Goal: Communication & Community: Answer question/provide support

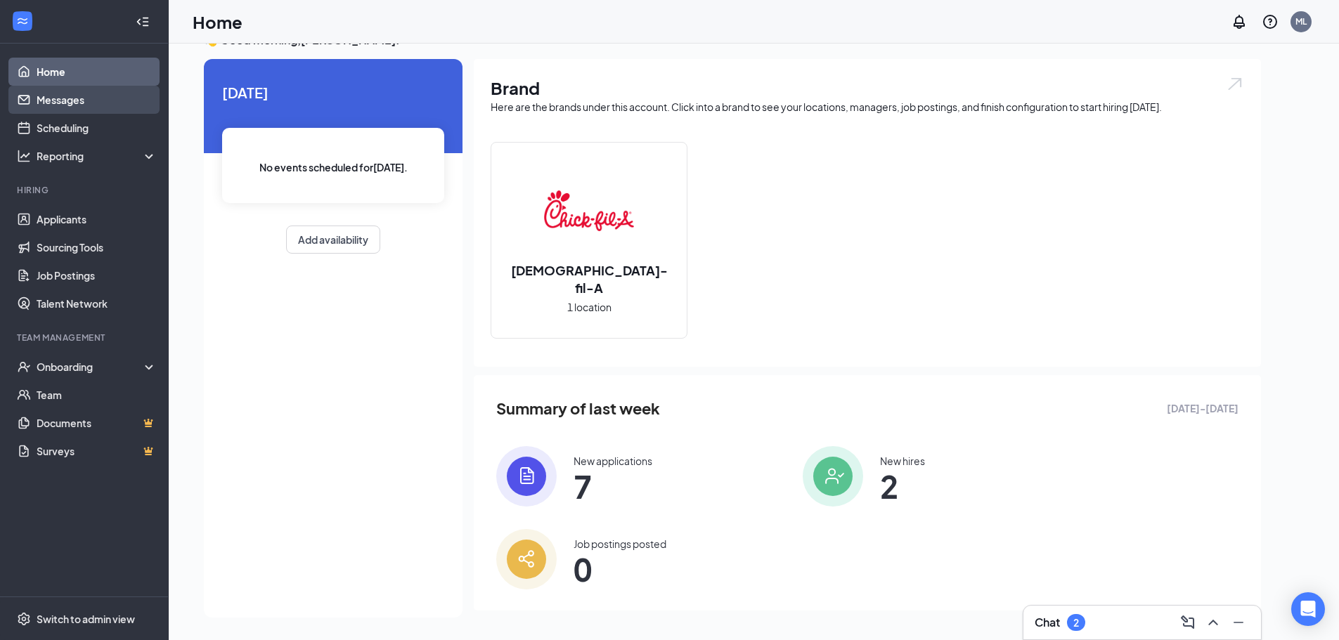
scroll to position [30, 0]
click at [136, 103] on link "Messages" at bounding box center [97, 100] width 120 height 28
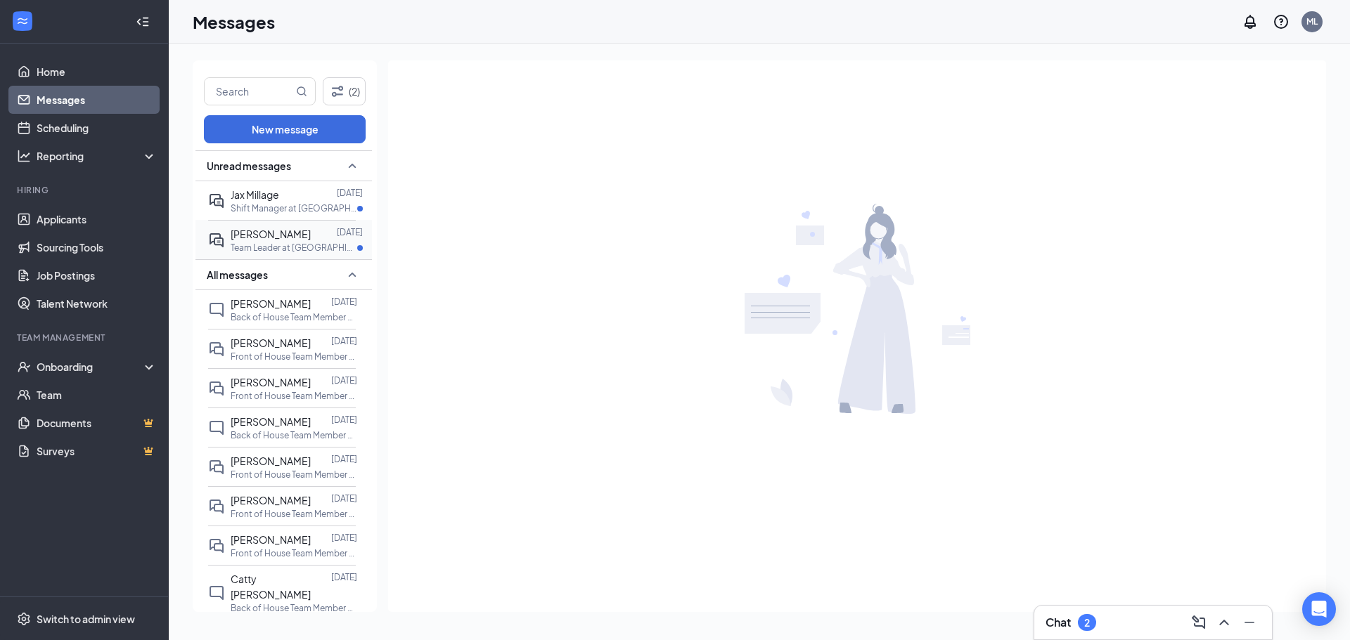
click at [278, 252] on p "Team Leader at [GEOGRAPHIC_DATA]" at bounding box center [294, 248] width 127 height 12
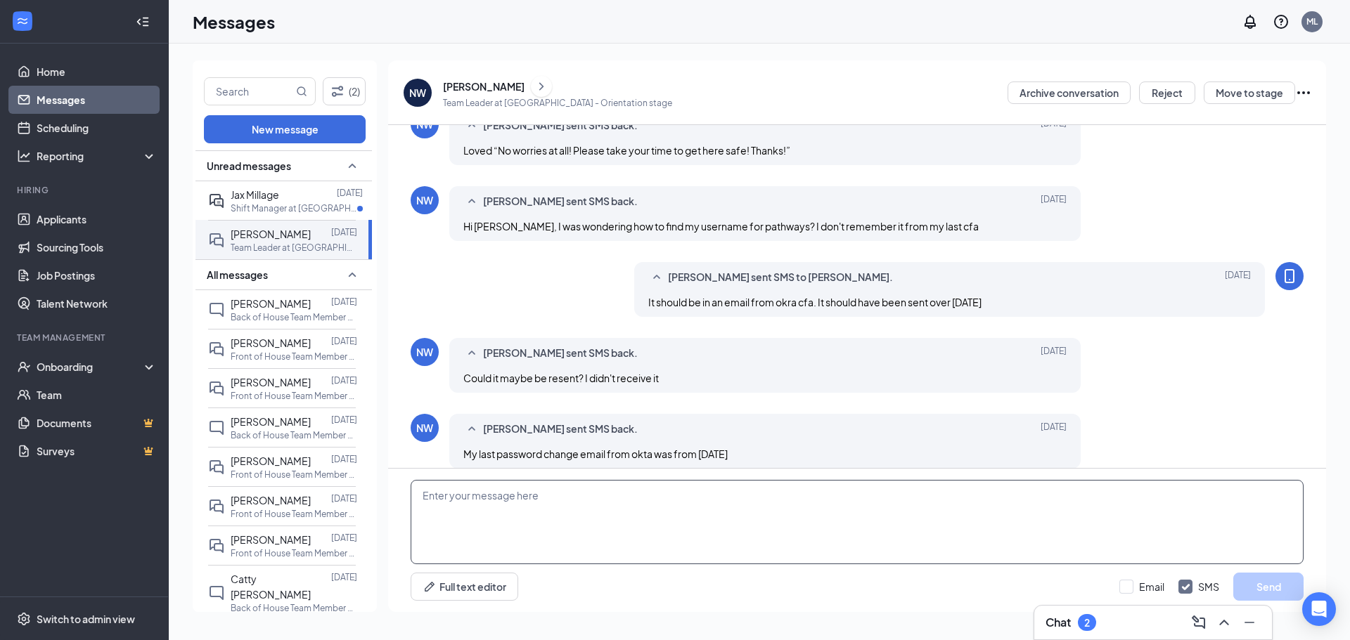
scroll to position [413, 0]
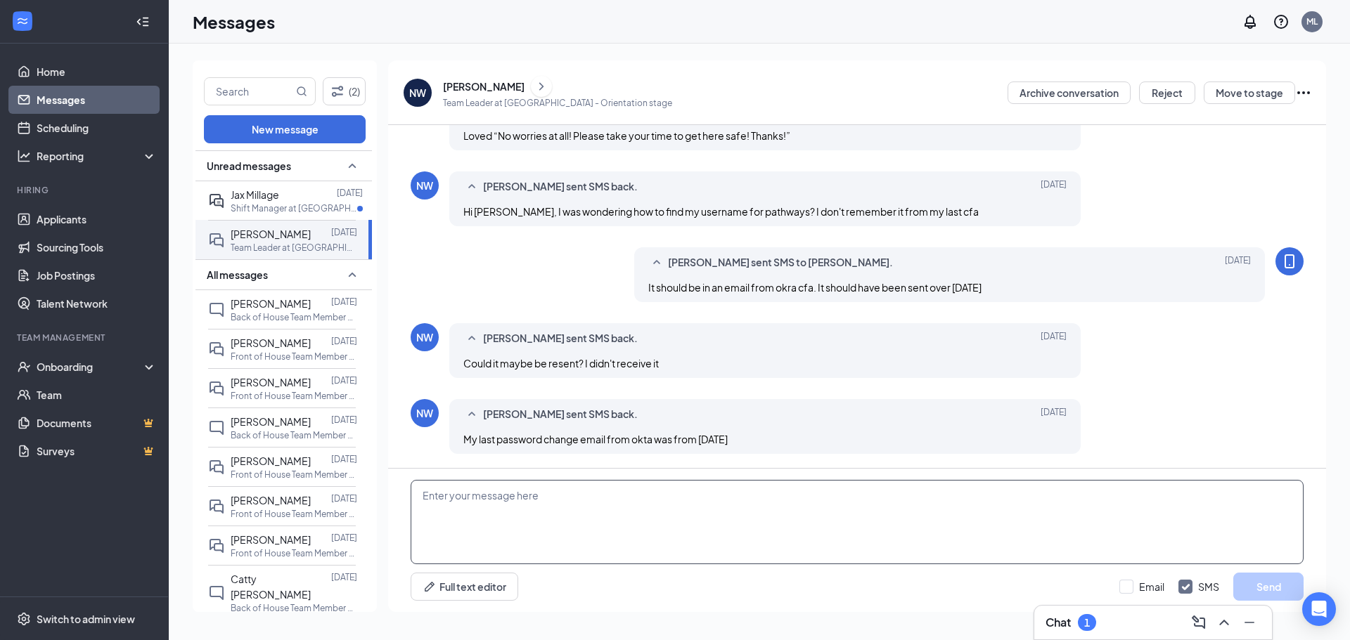
click at [639, 511] on textarea at bounding box center [856, 522] width 893 height 84
drag, startPoint x: 825, startPoint y: 399, endPoint x: 541, endPoint y: 415, distance: 284.4
click at [541, 415] on div "Naomi Wood sent SMS back. Aug 25 My last password change email from okta was fr…" at bounding box center [764, 426] width 631 height 55
click at [600, 479] on div "Full text editor Email SMS Send" at bounding box center [857, 540] width 938 height 143
click at [612, 486] on textarea at bounding box center [856, 522] width 893 height 84
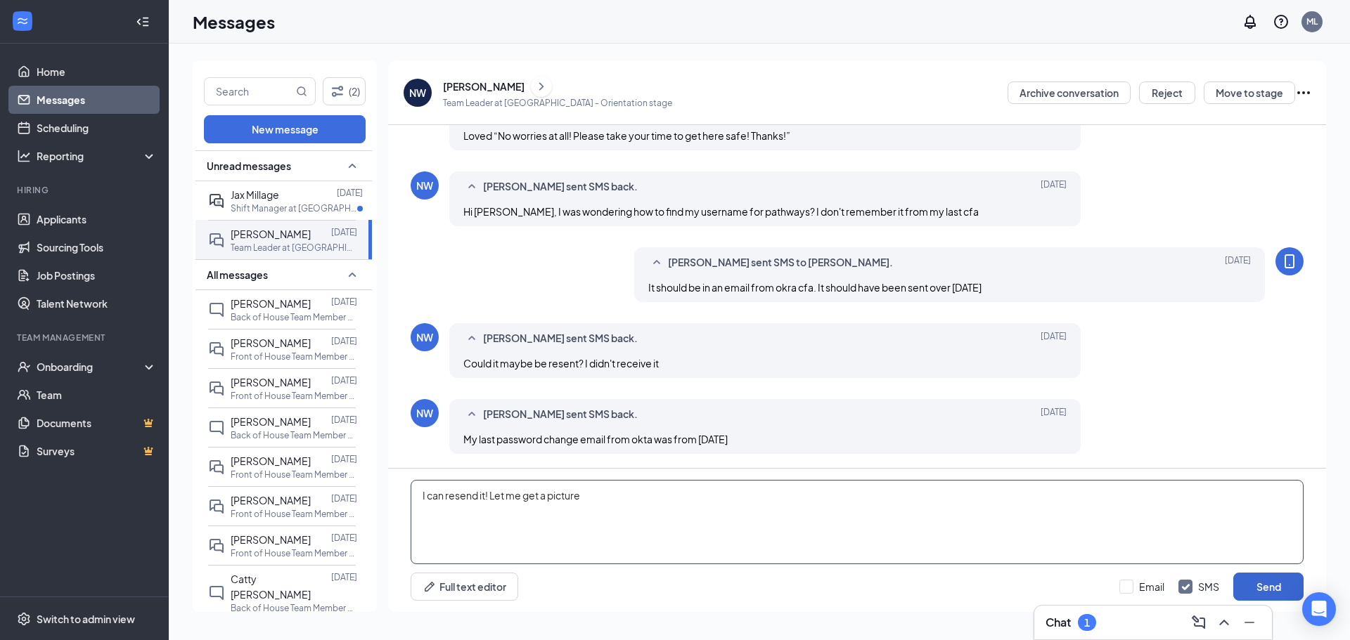
type textarea "I can resend it! Let me get a picture"
click at [1267, 592] on button "Send" at bounding box center [1268, 587] width 70 height 28
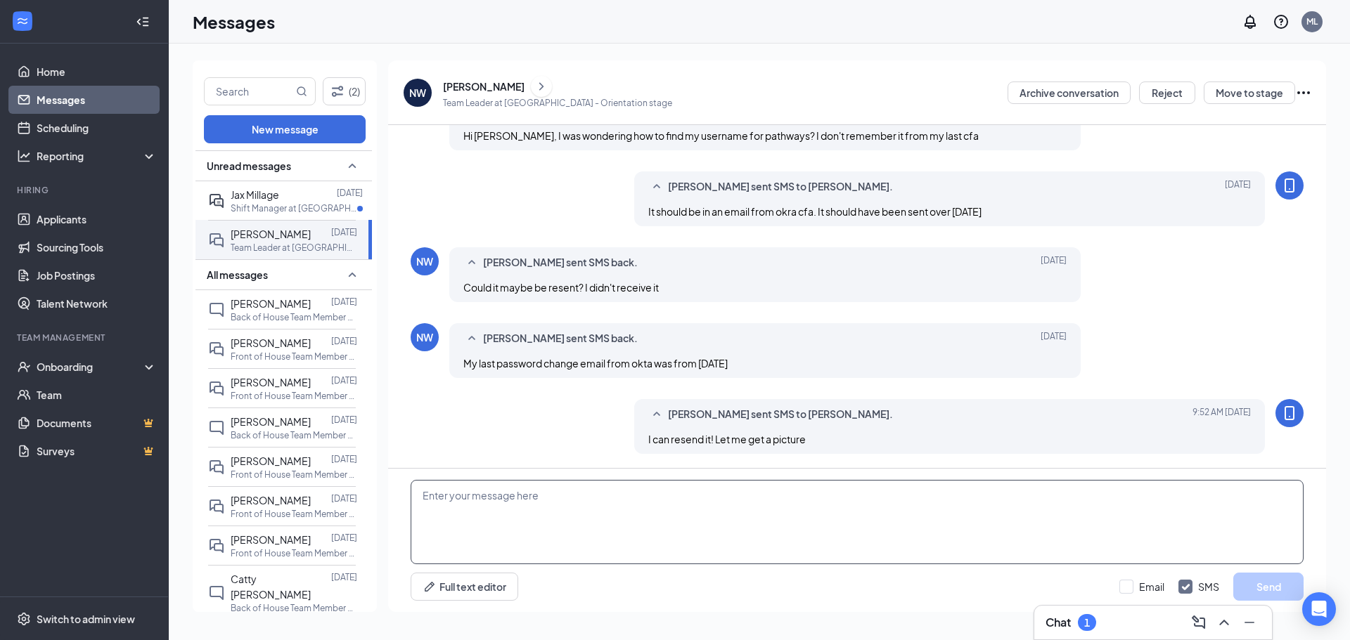
click at [737, 524] on textarea at bounding box center [856, 522] width 893 height 84
paste textarea "User Name: naomi.wood2 *Temporary Password : VCadeKpTfYPe"
type textarea "User Name: naomi.wood2 *Temporary Password : VCadeKpTfYPe"
click at [1262, 575] on button "Send" at bounding box center [1268, 587] width 70 height 28
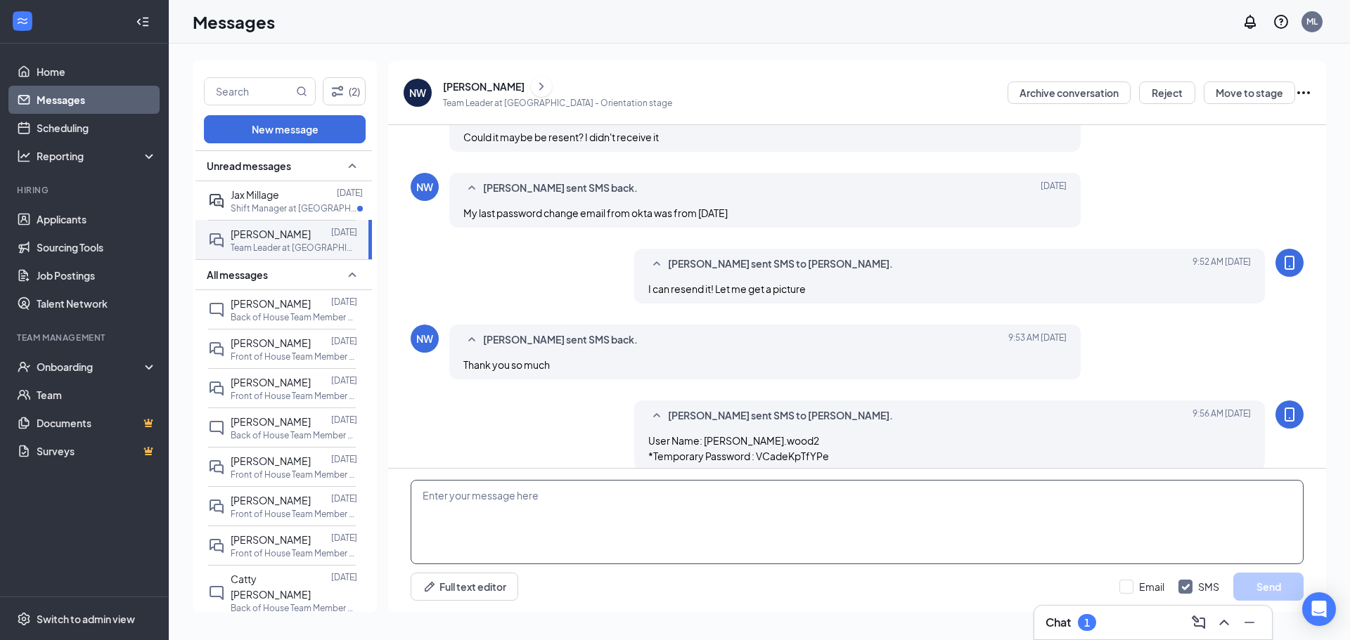
scroll to position [657, 0]
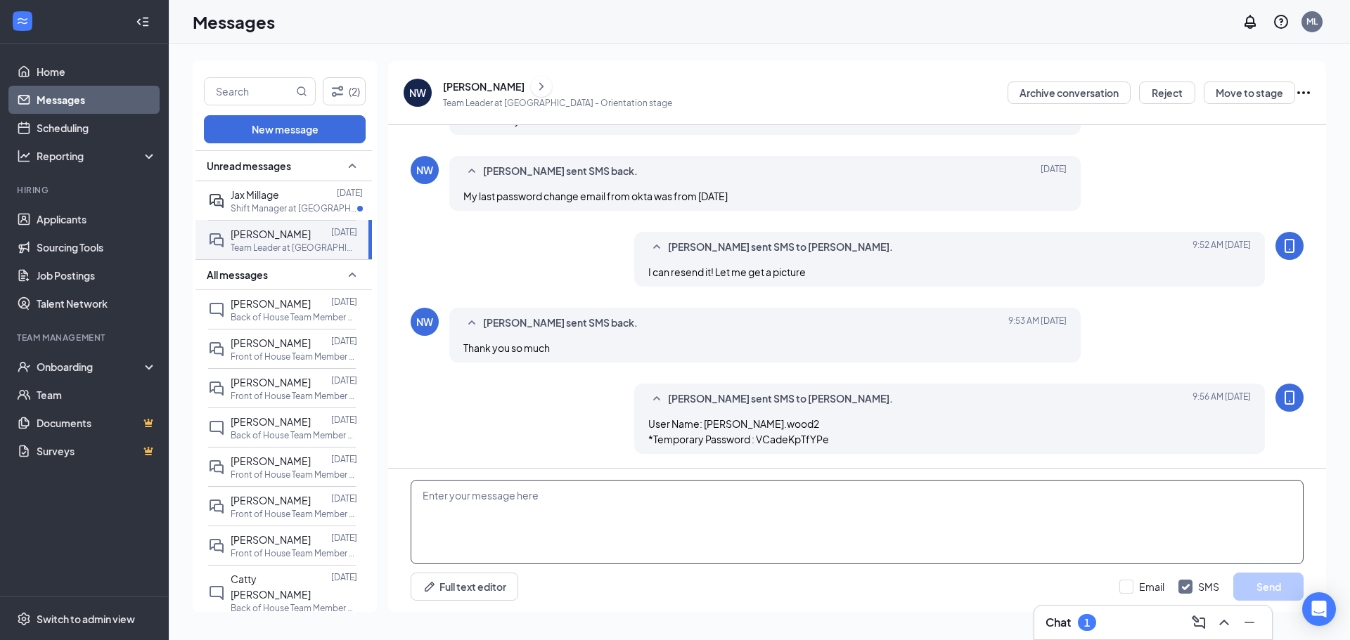
click at [730, 498] on textarea at bounding box center [856, 522] width 893 height 84
click at [515, 515] on textarea at bounding box center [856, 522] width 893 height 84
click at [631, 534] on textarea "Let me know if this works!" at bounding box center [856, 522] width 893 height 84
type textarea "Let me know if this works! I believe it expires in 15 minutes but im not sure!"
click at [1252, 577] on button "Send" at bounding box center [1268, 587] width 70 height 28
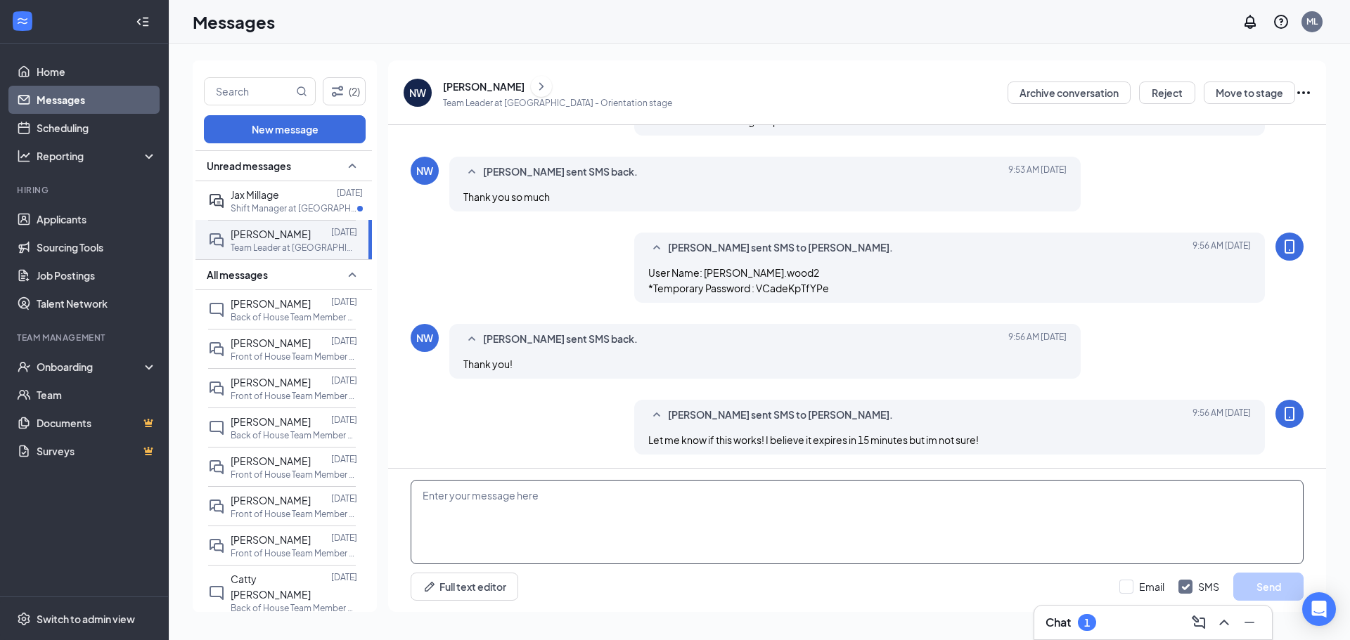
scroll to position [808, 0]
click at [322, 205] on p "Shift Manager at [GEOGRAPHIC_DATA]" at bounding box center [294, 208] width 127 height 12
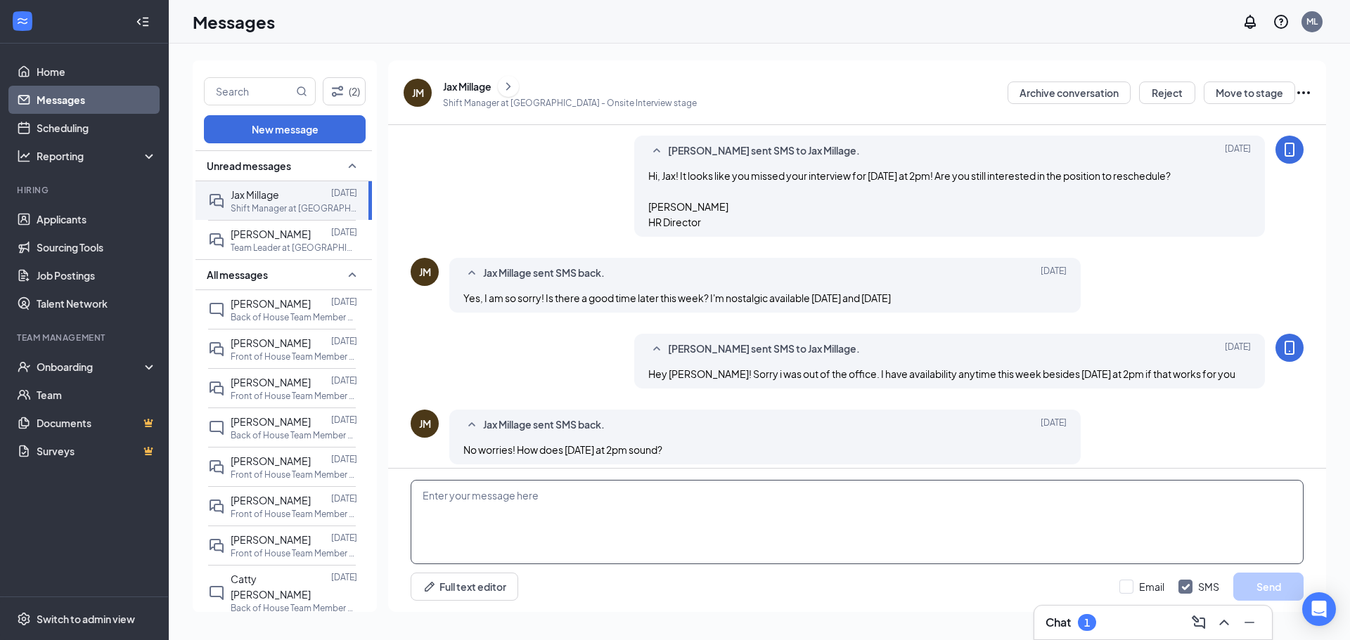
scroll to position [364, 0]
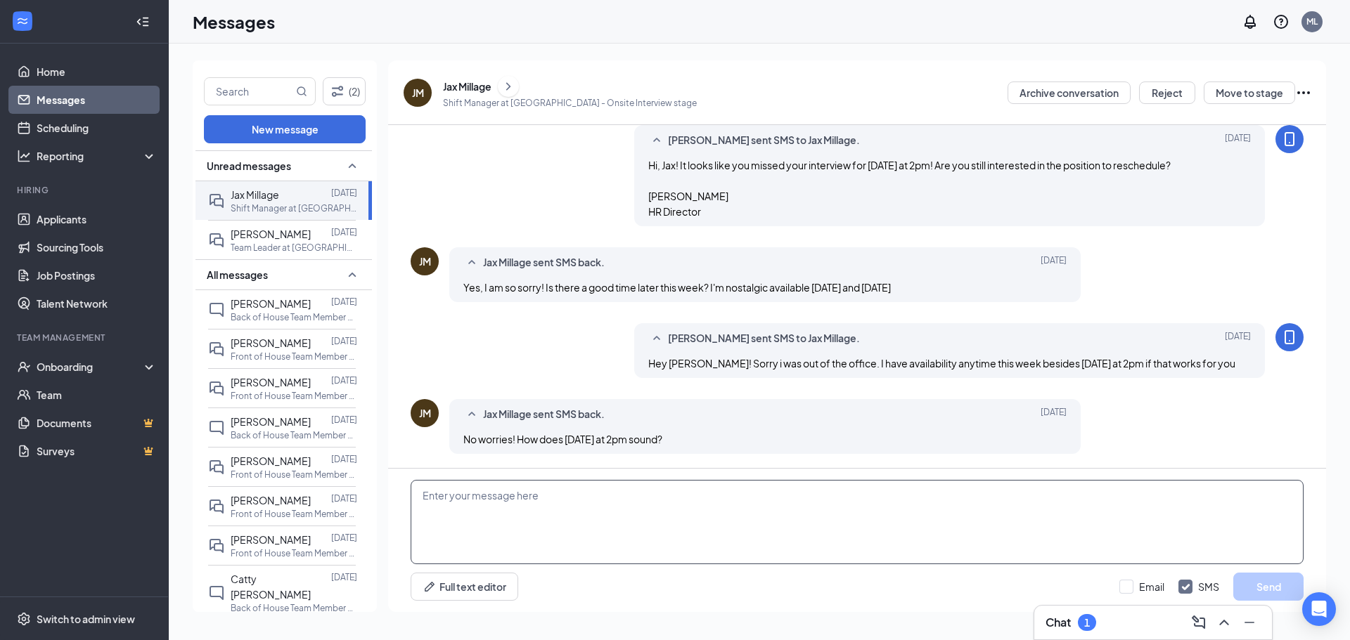
click at [587, 531] on textarea at bounding box center [856, 522] width 893 height 84
type textarea "That sounds wonderful! I will reschedule us for then!"
click at [1251, 593] on button "Send" at bounding box center [1268, 587] width 70 height 28
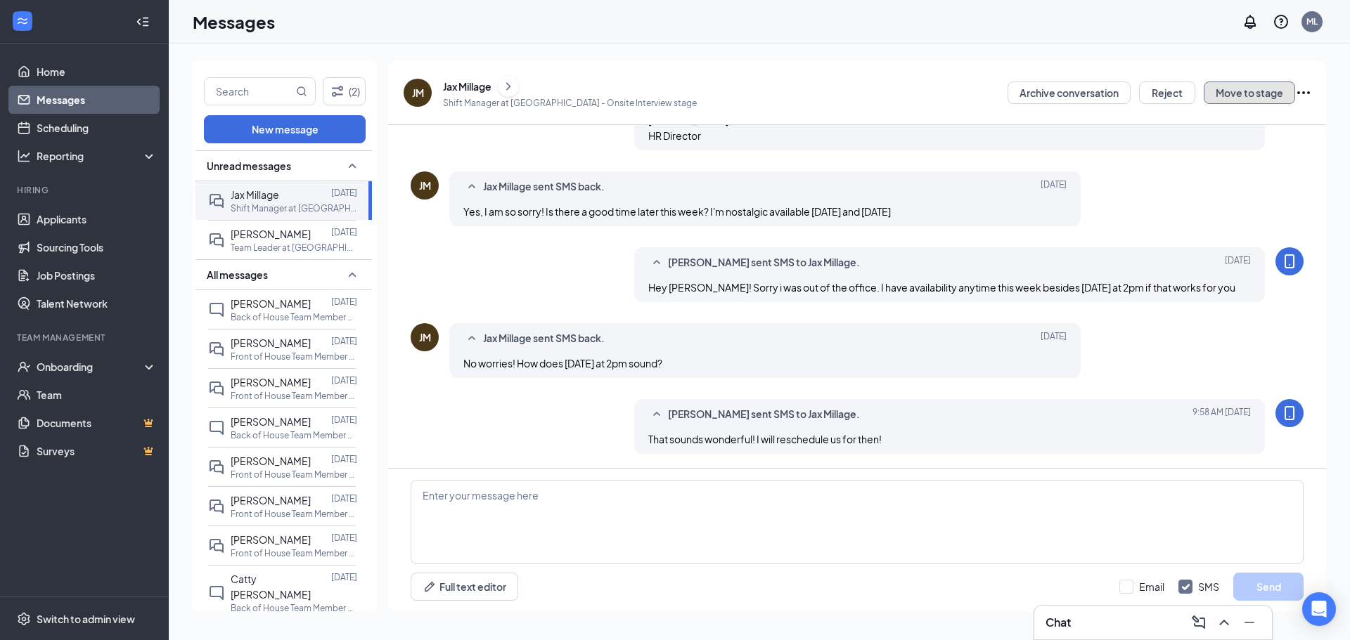
click at [1205, 91] on button "Move to stage" at bounding box center [1248, 93] width 91 height 22
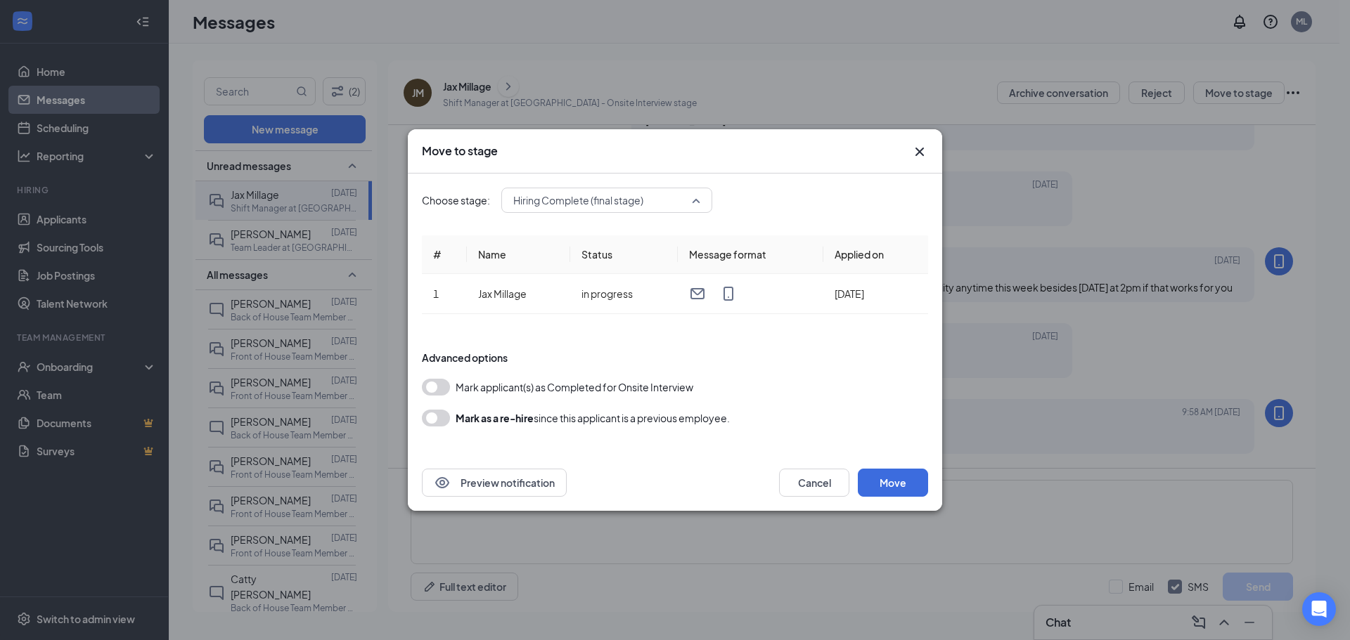
click at [616, 197] on span "Hiring Complete (final stage)" at bounding box center [578, 200] width 130 height 21
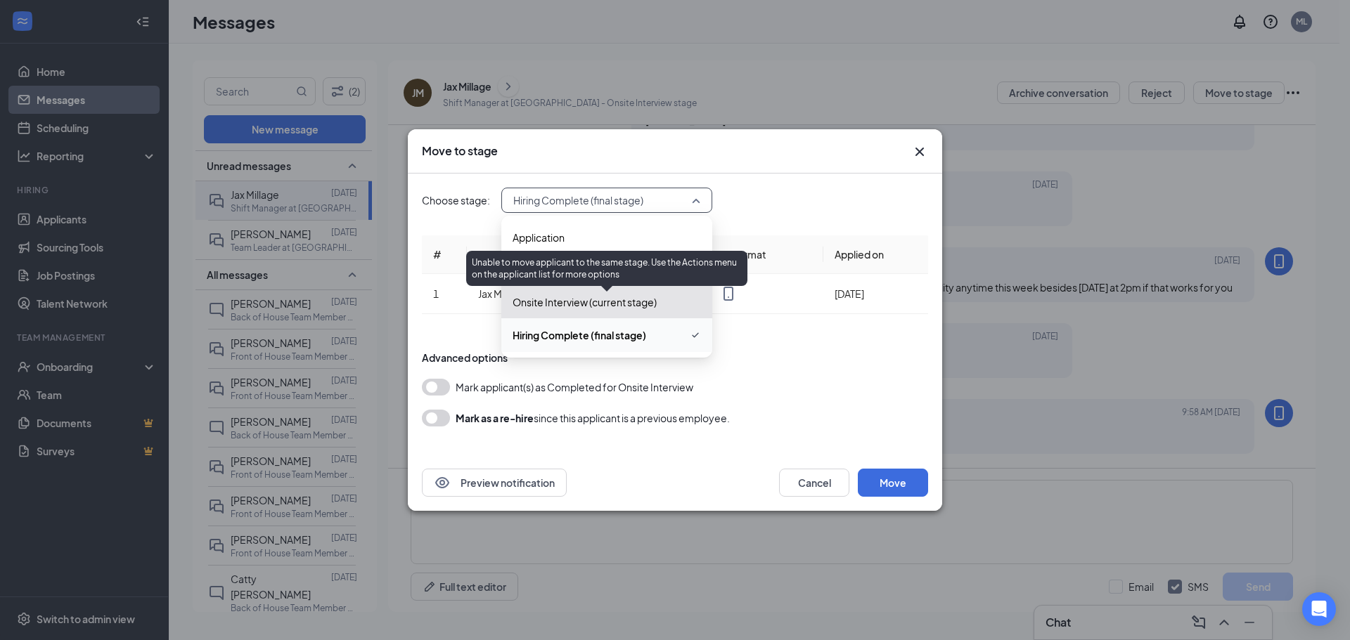
click at [605, 299] on span "Onsite Interview (current stage)" at bounding box center [584, 302] width 144 height 15
click at [605, 300] on span "Onsite Interview (current stage)" at bounding box center [584, 302] width 144 height 15
click at [623, 307] on span "Onsite Interview (current stage)" at bounding box center [584, 302] width 144 height 15
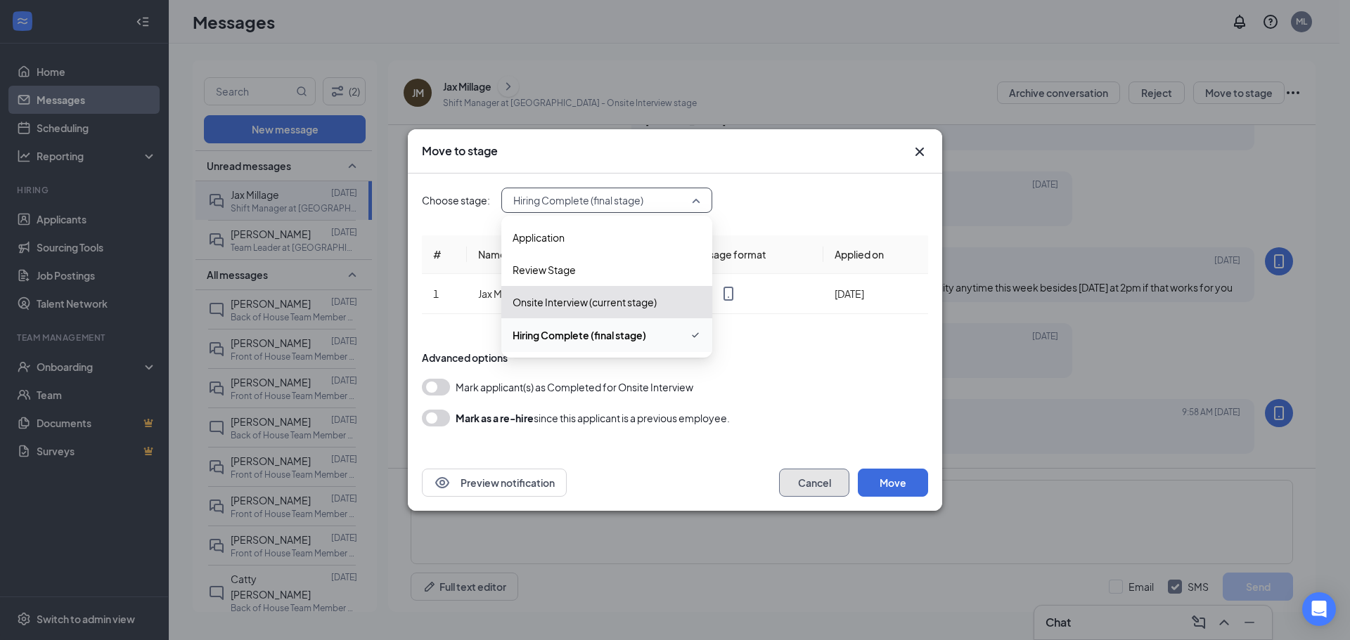
drag, startPoint x: 803, startPoint y: 492, endPoint x: 889, endPoint y: 390, distance: 133.7
click at [803, 491] on button "Cancel" at bounding box center [814, 483] width 70 height 28
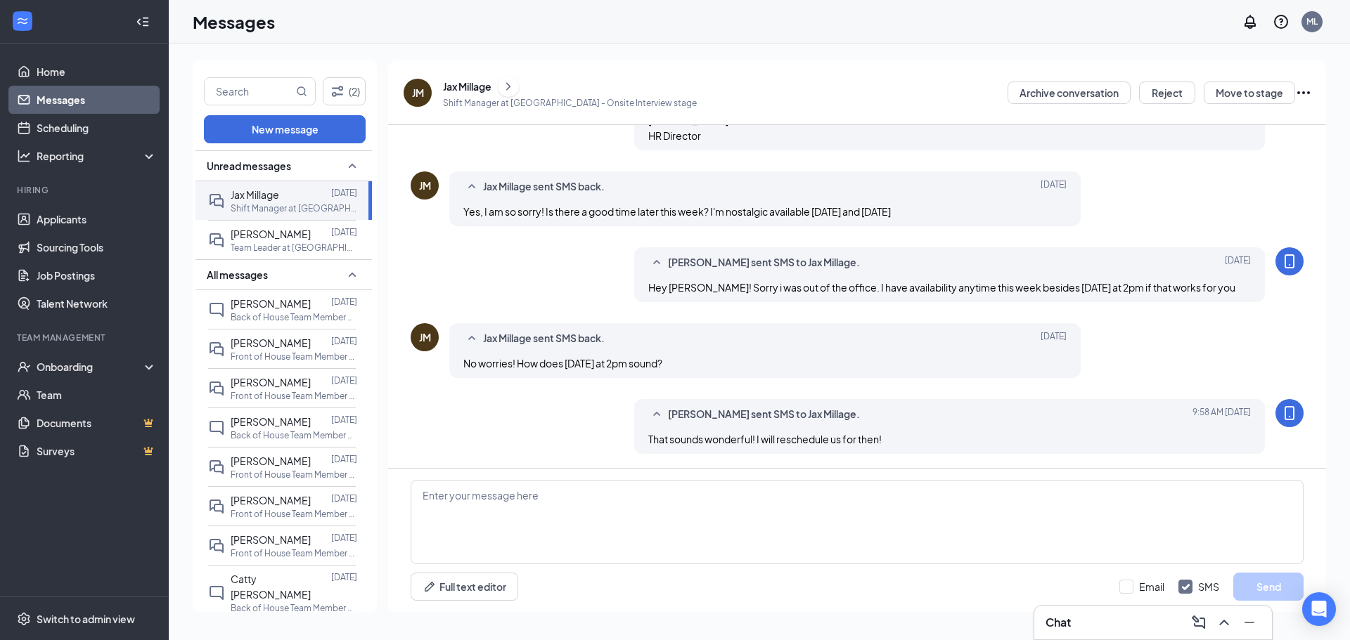
click at [1307, 96] on icon "Ellipses" at bounding box center [1303, 92] width 17 height 17
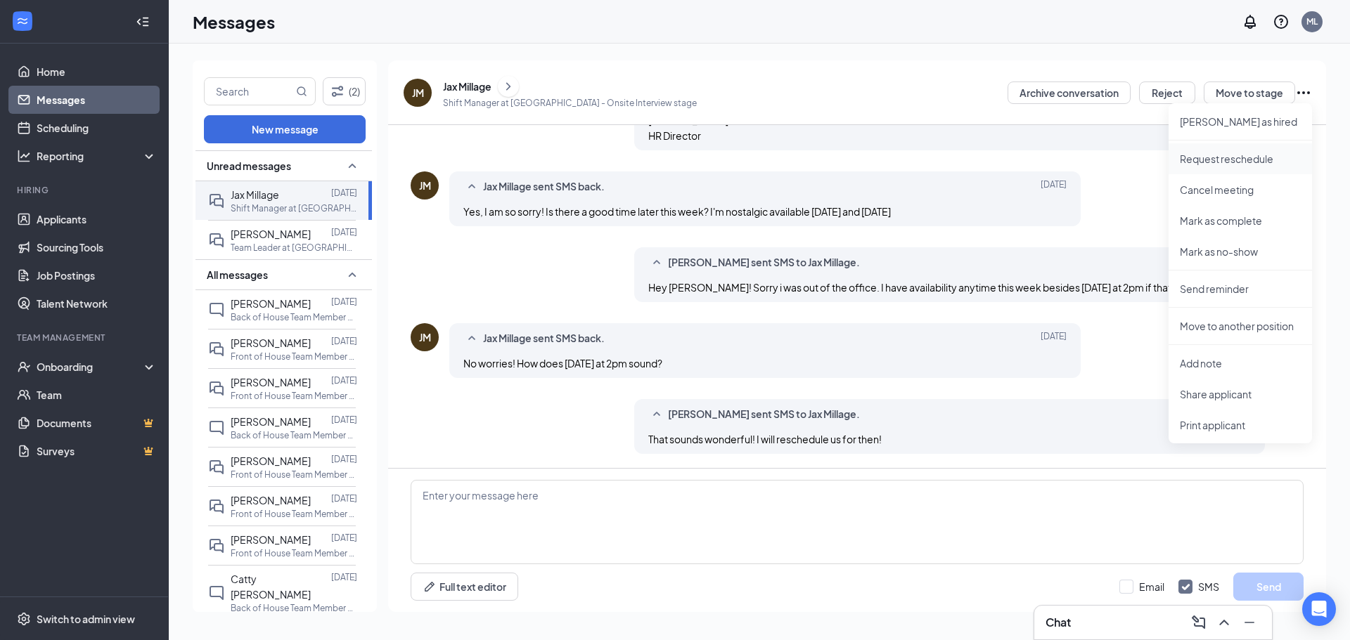
click at [1254, 163] on p "Request reschedule" at bounding box center [1239, 159] width 121 height 14
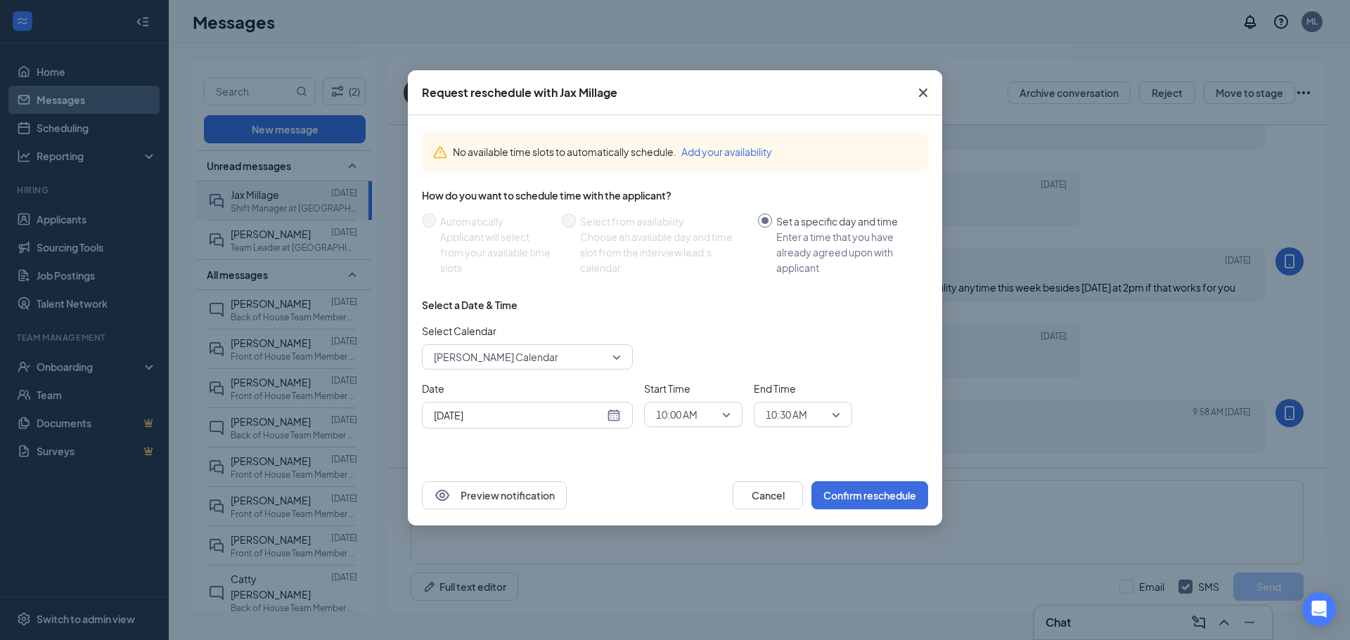
click at [613, 406] on div "Aug 26, 2025" at bounding box center [527, 415] width 211 height 27
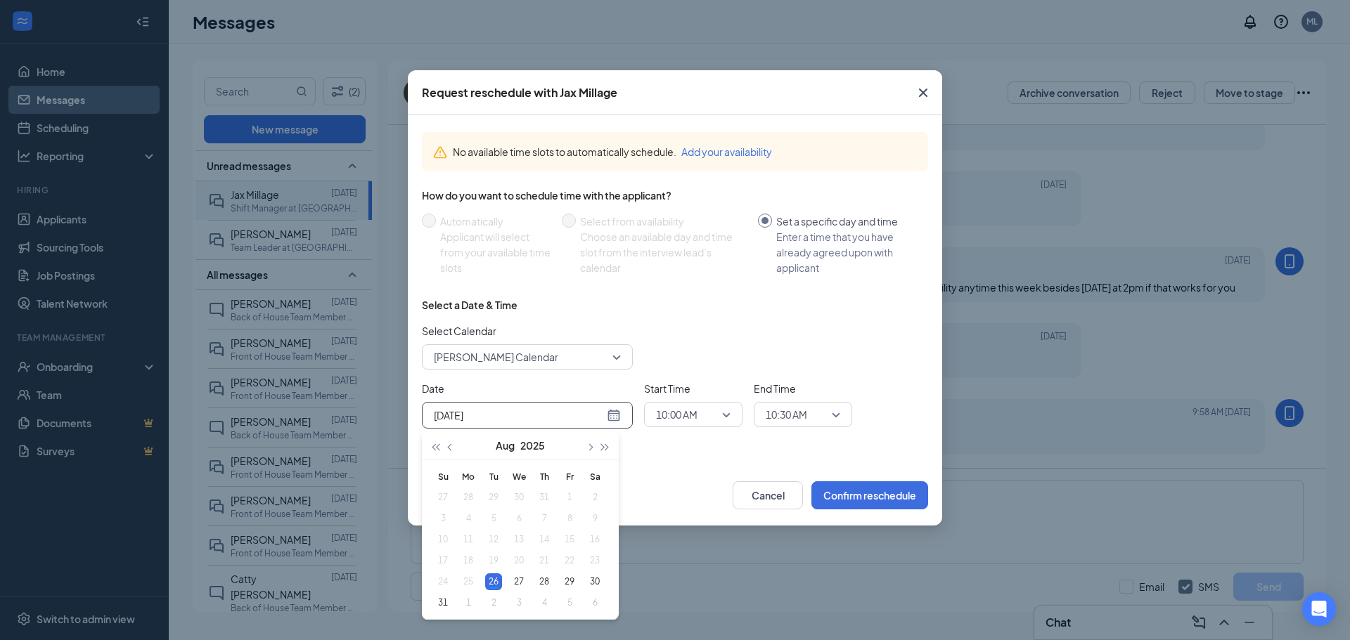
click at [613, 413] on div "Aug 26, 2025" at bounding box center [527, 415] width 187 height 15
click at [610, 415] on div "Aug 26, 2025" at bounding box center [527, 415] width 187 height 15
type input "Aug 29, 2025"
click at [574, 588] on div "29" at bounding box center [569, 582] width 17 height 17
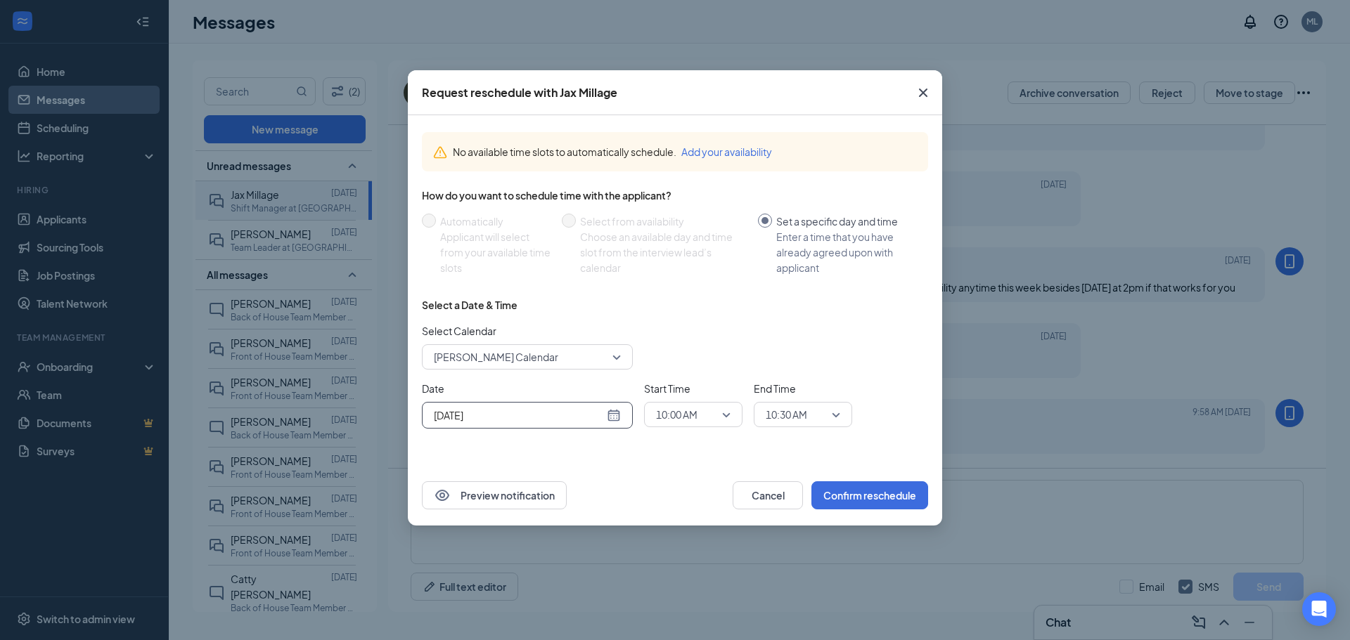
click at [684, 407] on span "10:00 AM" at bounding box center [676, 414] width 41 height 21
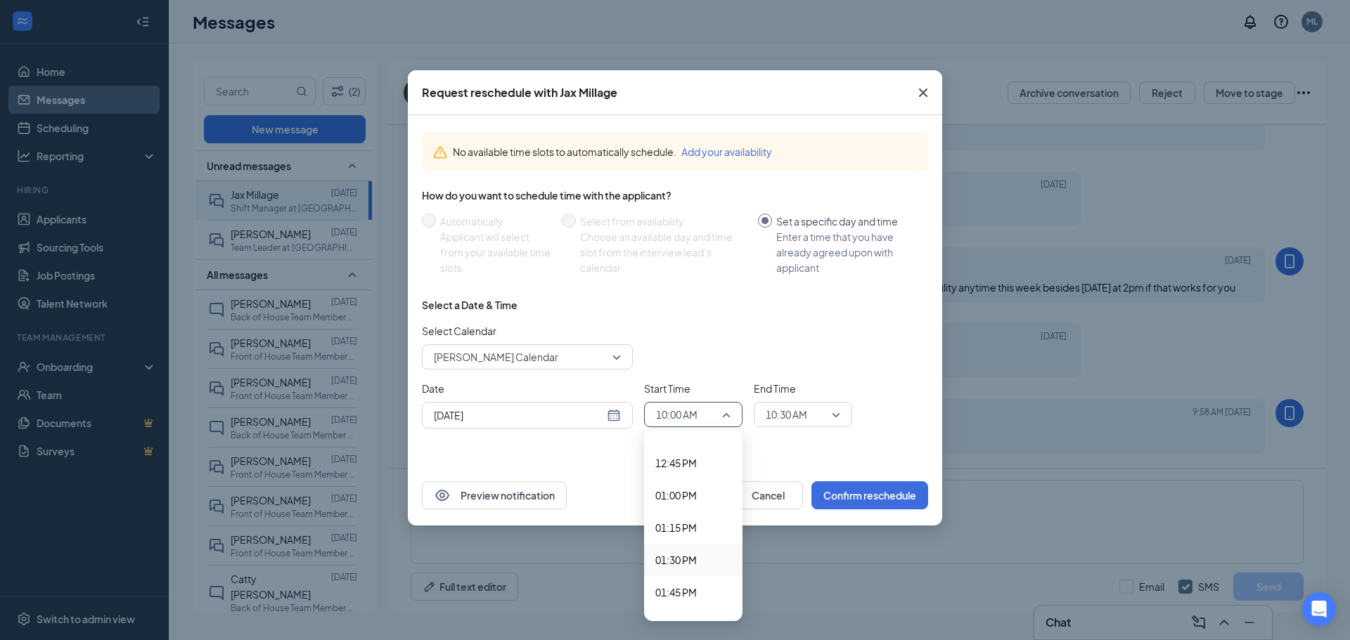
scroll to position [1709, 0]
click at [669, 562] on span "02:00 PM" at bounding box center [675, 554] width 41 height 15
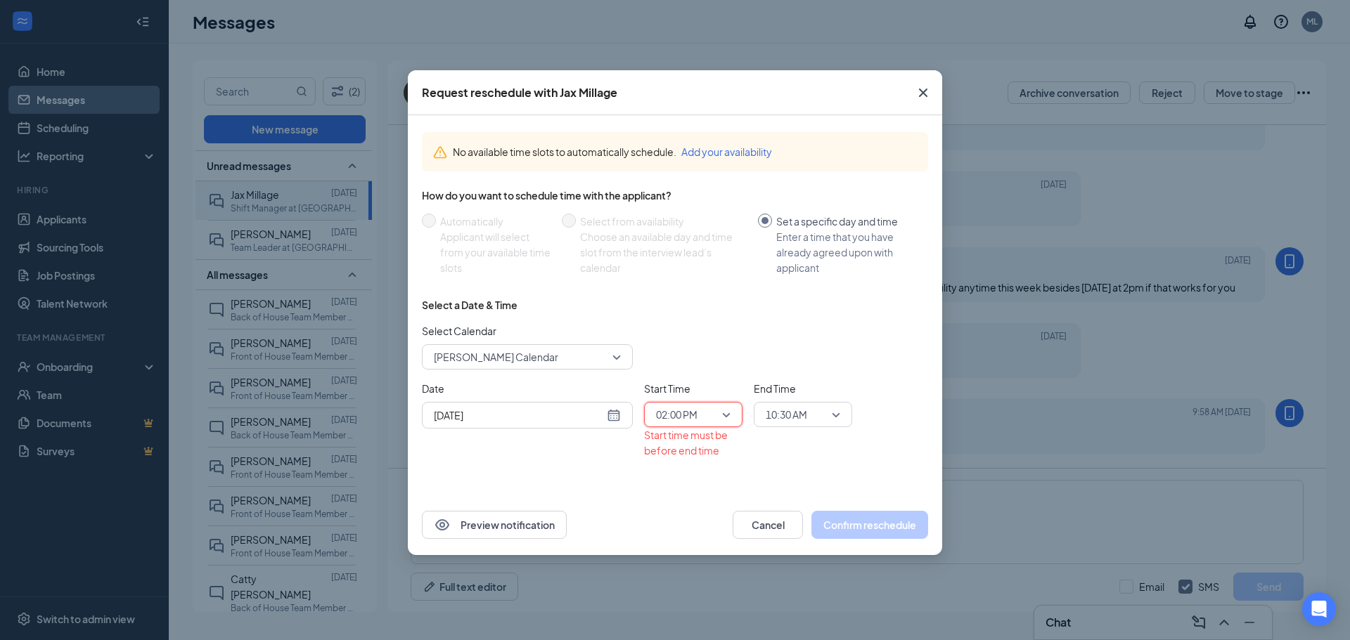
click at [784, 420] on span "10:30 AM" at bounding box center [785, 414] width 41 height 21
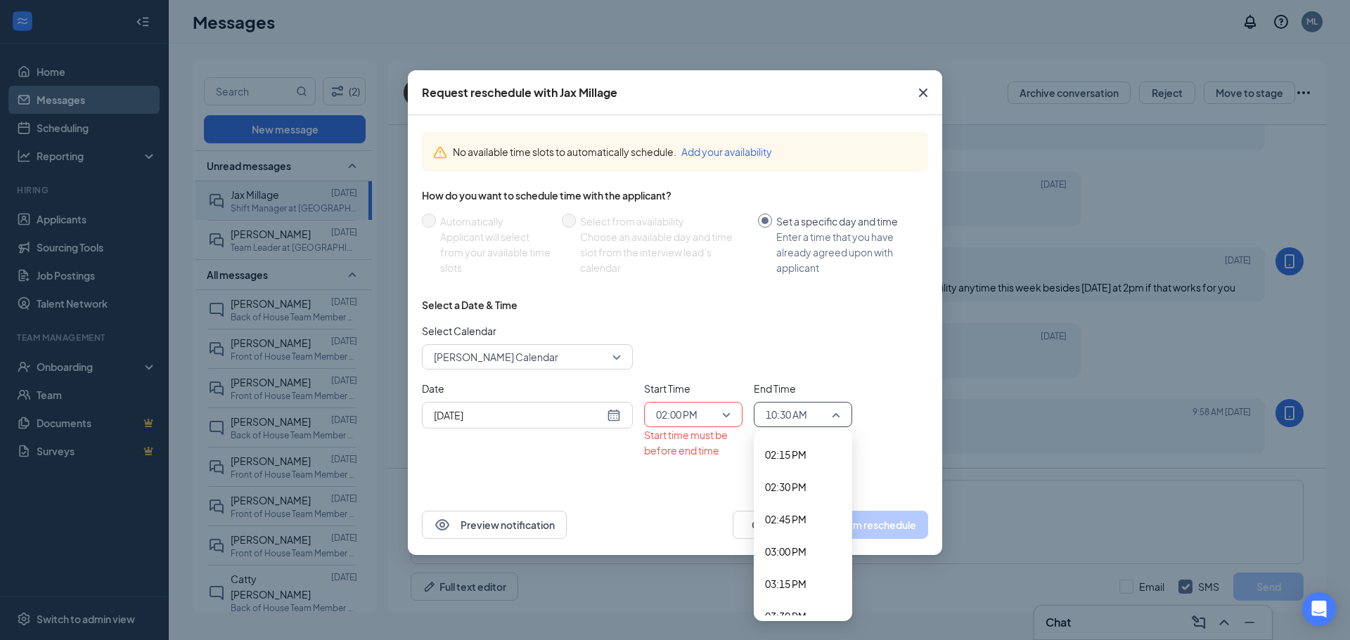
scroll to position [1844, 0]
click at [806, 459] on span "02:15 PM" at bounding box center [785, 451] width 41 height 15
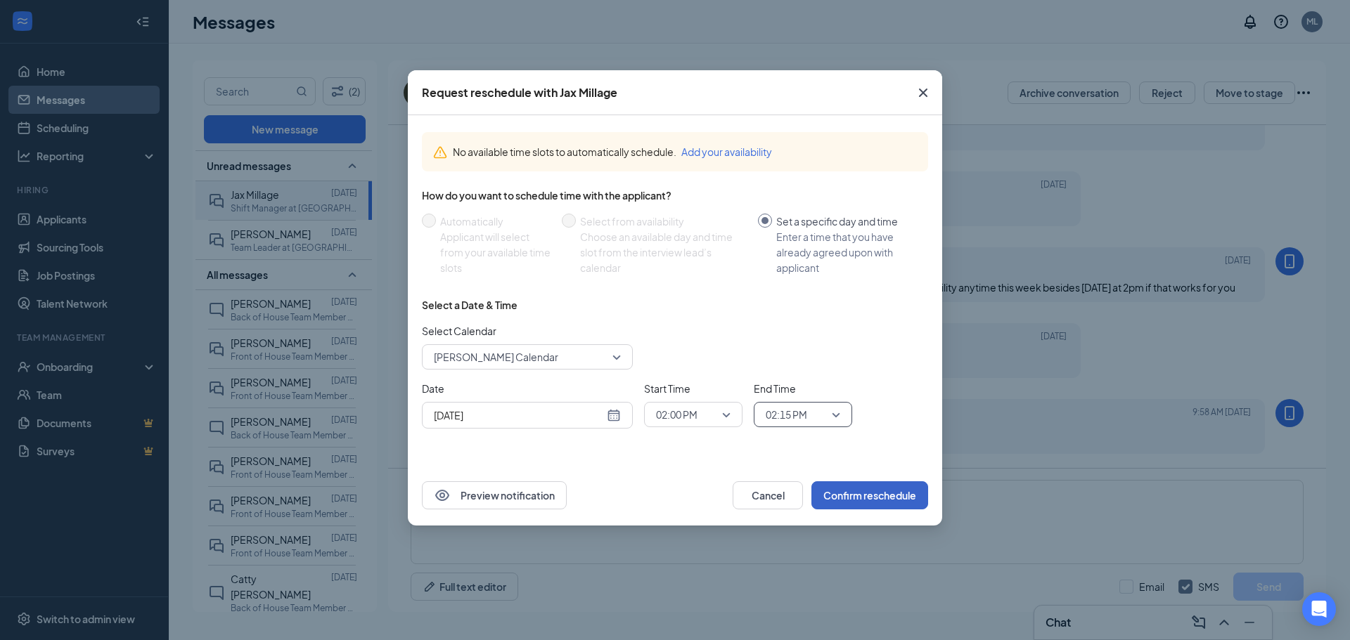
click at [893, 498] on button "Confirm reschedule" at bounding box center [869, 495] width 117 height 28
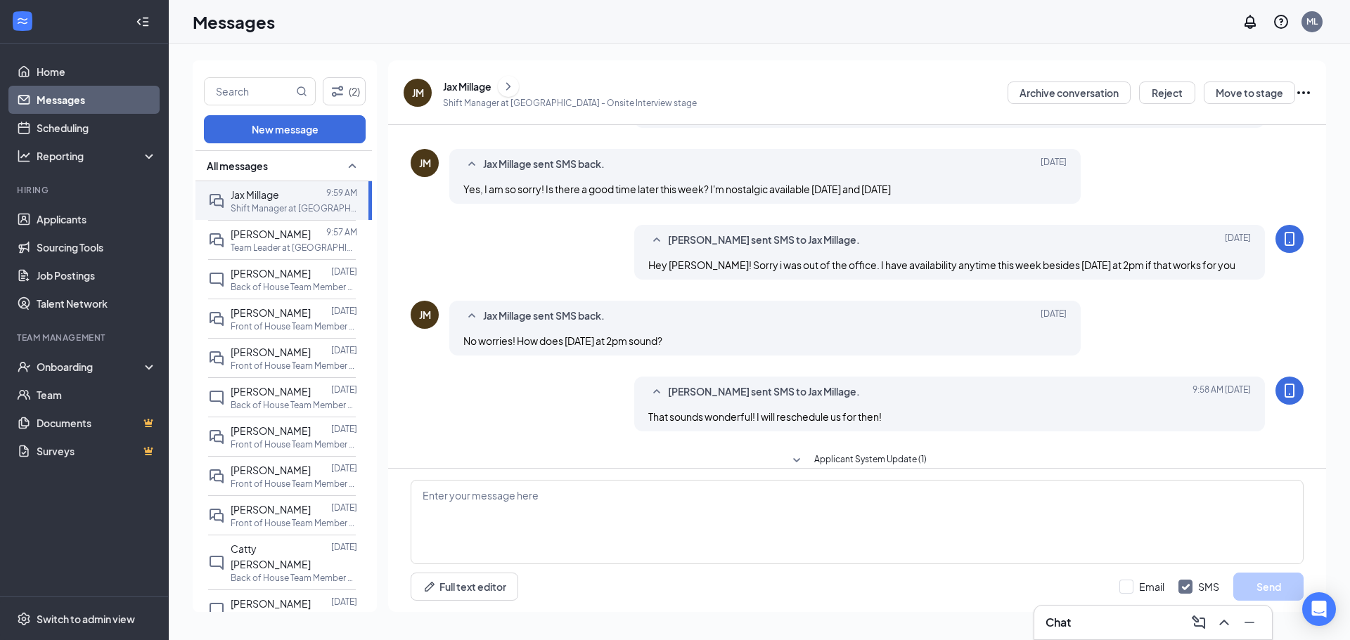
scroll to position [377, 0]
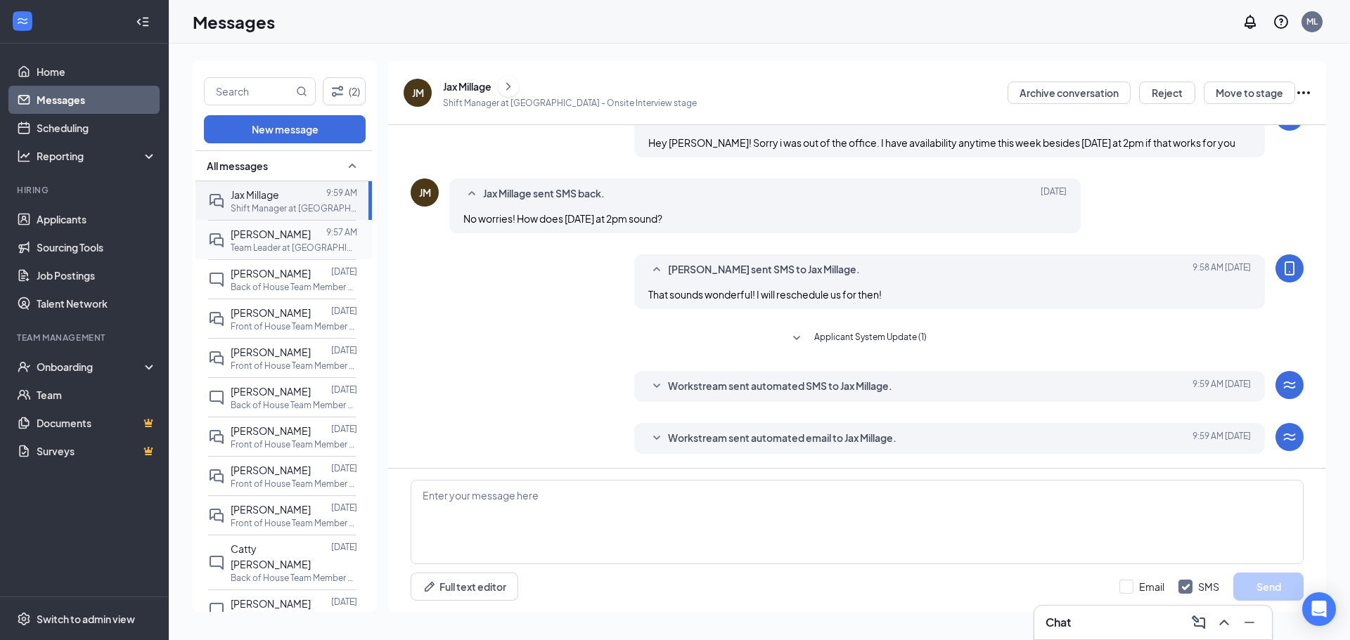
click at [276, 238] on span "[PERSON_NAME]" at bounding box center [271, 234] width 80 height 13
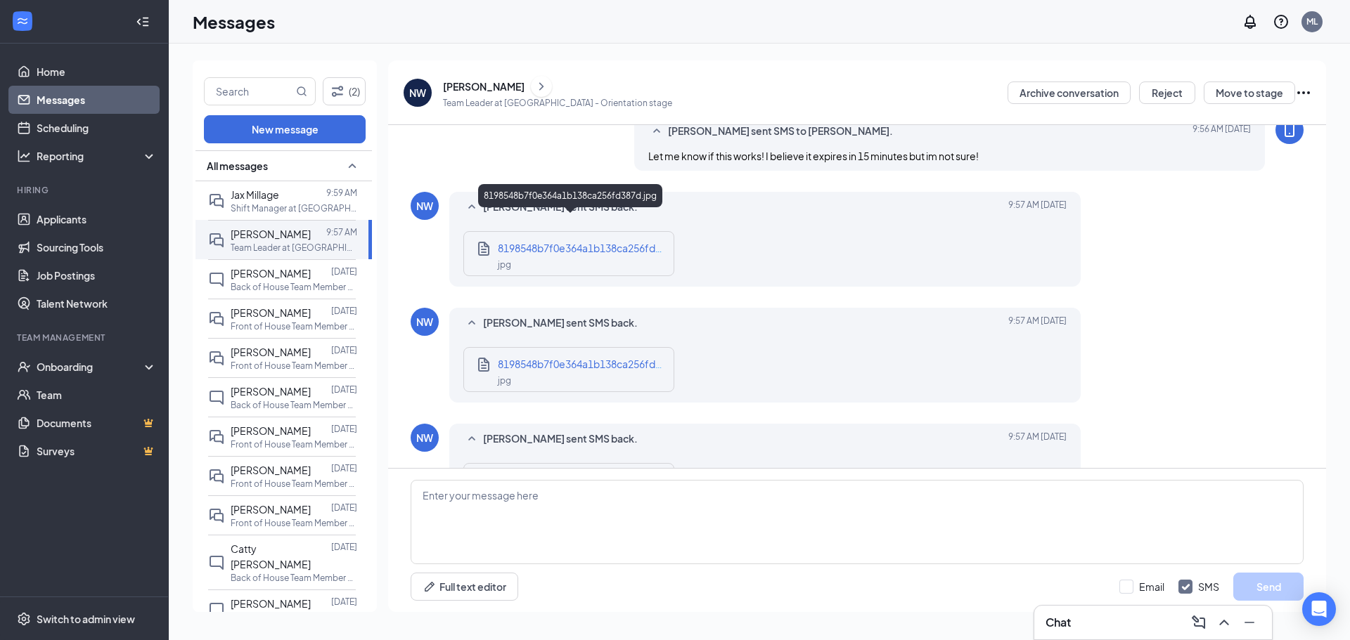
scroll to position [386, 0]
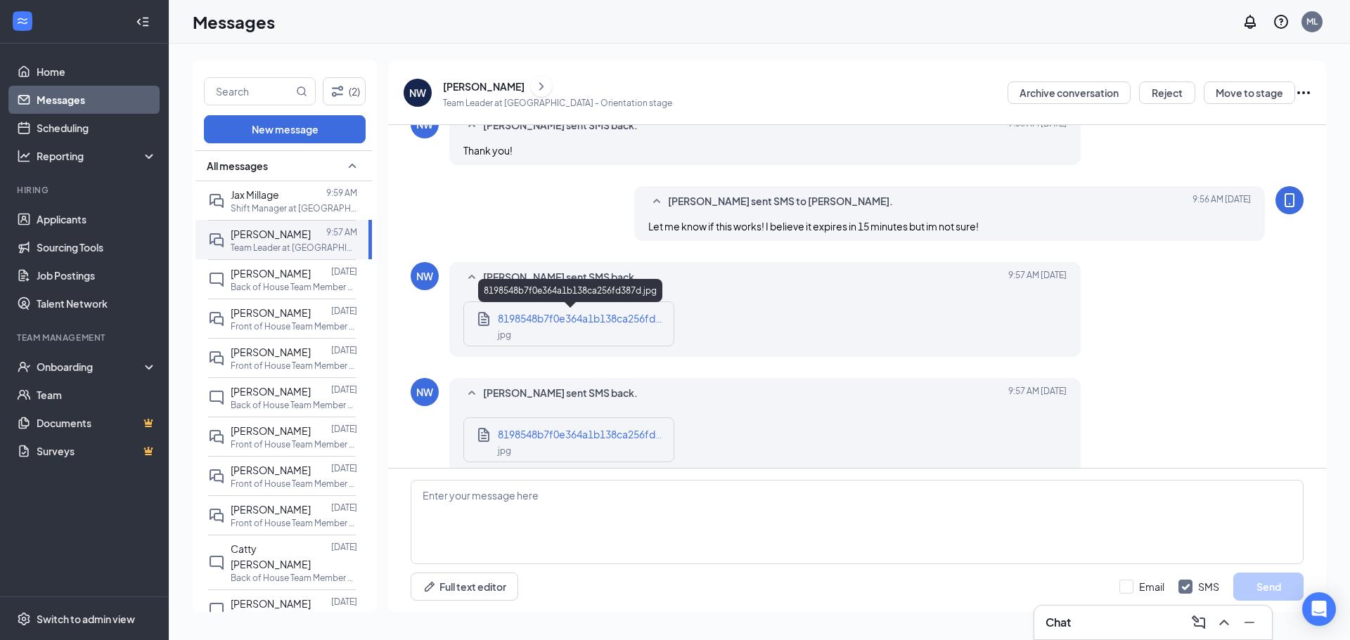
click at [534, 311] on div "8198548b7f0e364a1b138ca256fd387d.jpg" at bounding box center [582, 318] width 169 height 15
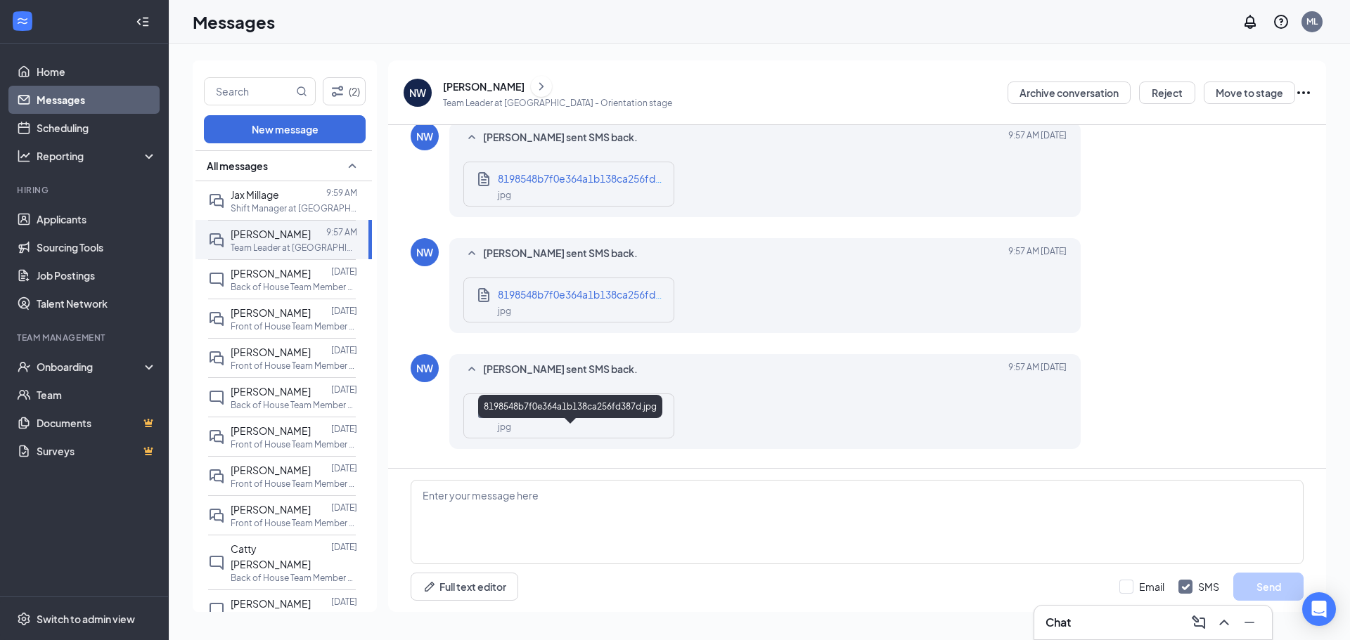
scroll to position [526, 0]
click at [582, 286] on div "8198548b7f0e364a1b138ca256fd387d.jpg" at bounding box center [582, 293] width 169 height 15
click at [536, 515] on textarea at bounding box center [856, 522] width 893 height 84
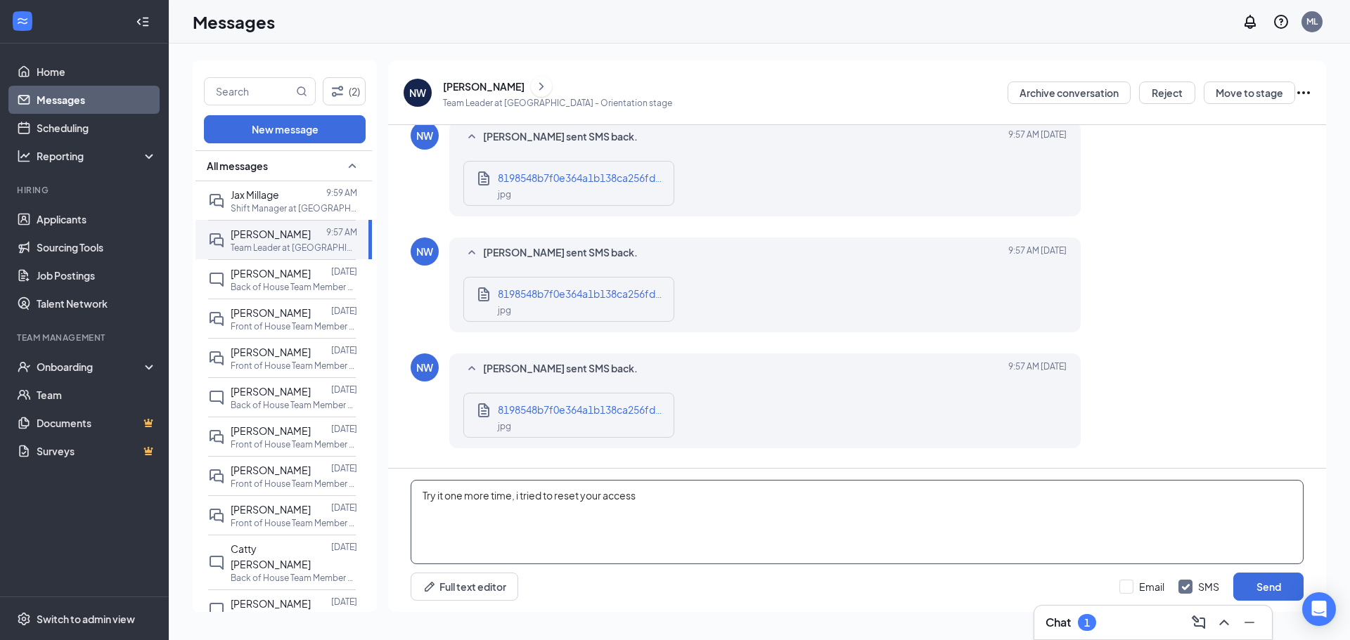
click at [705, 509] on textarea "Try it one more time, i tried to reset your access" at bounding box center [856, 522] width 893 height 84
type textarea "Try it one more time, i tried to reset your access to CFA home. let me know if …"
click at [1252, 584] on button "Send" at bounding box center [1268, 587] width 70 height 28
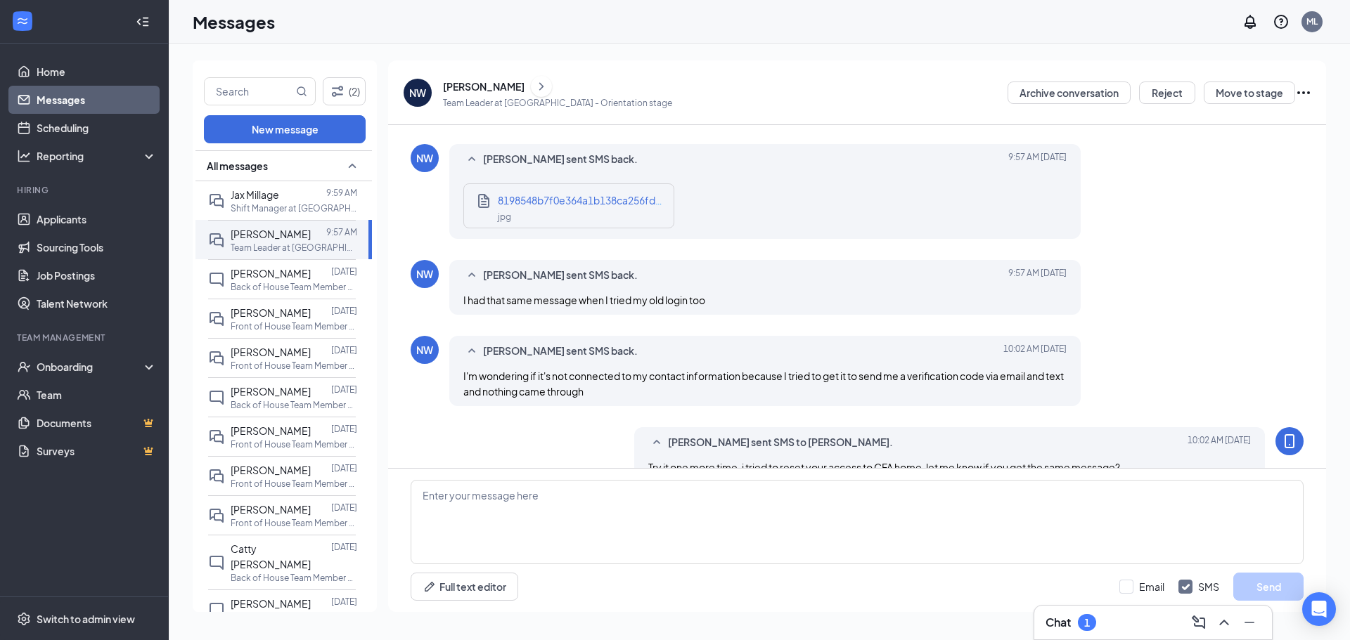
scroll to position [764, 0]
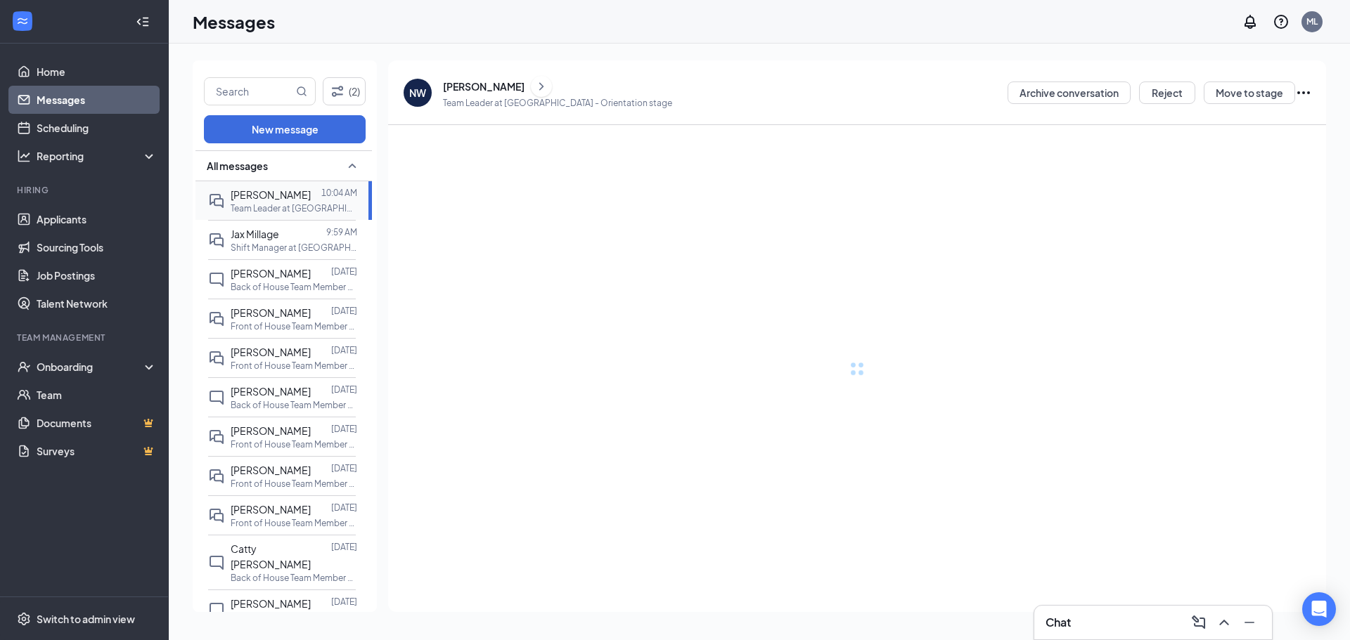
click at [320, 205] on p "Team Leader at [GEOGRAPHIC_DATA]" at bounding box center [294, 208] width 127 height 12
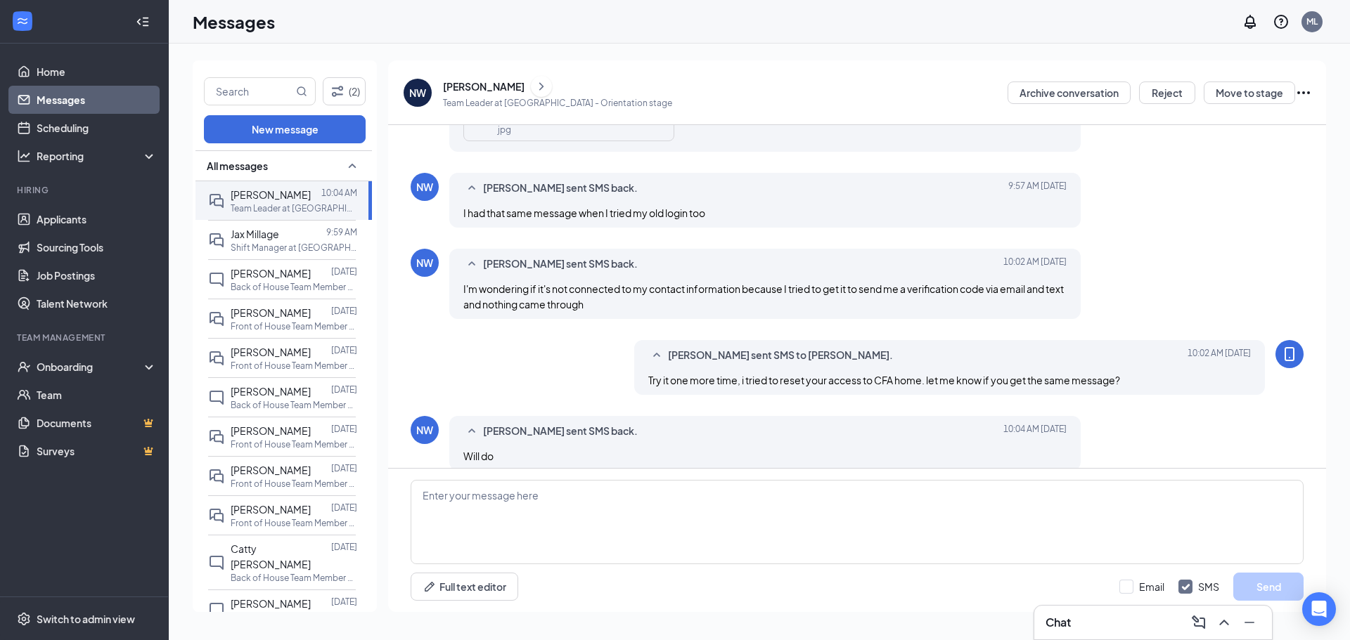
scroll to position [612, 0]
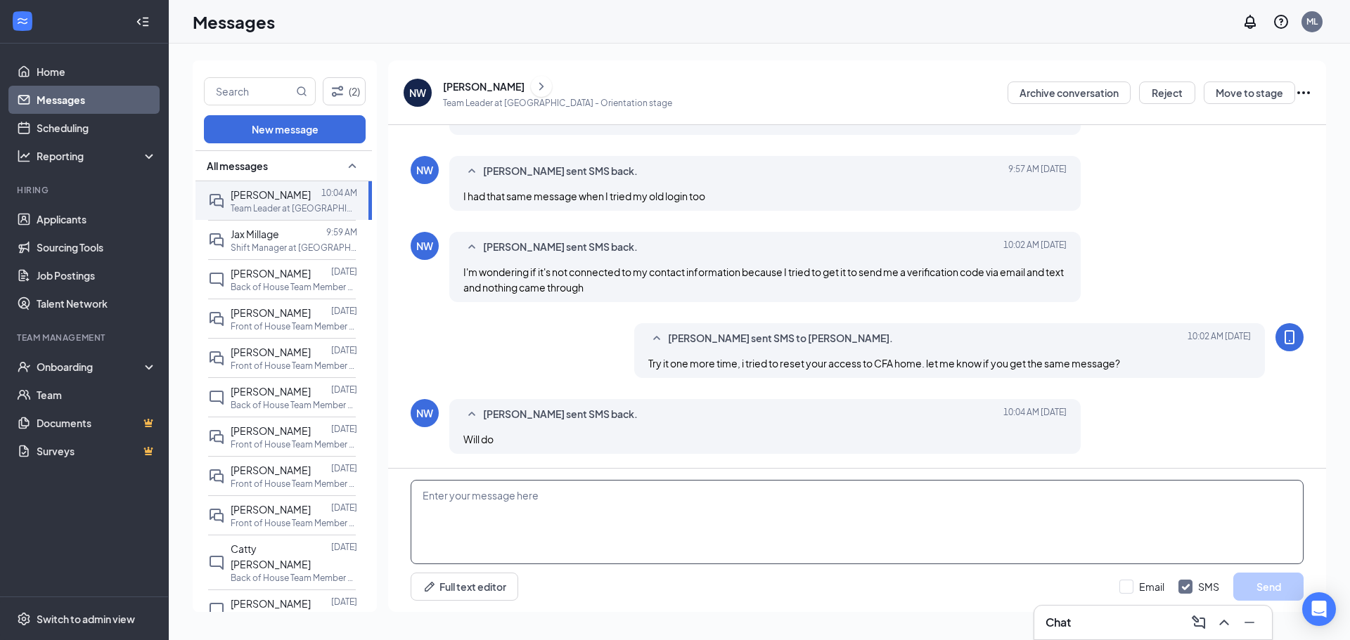
click at [642, 495] on textarea at bounding box center [856, 522] width 893 height 84
type textarea "Thanks! Let me know if you need anything!"
click at [1283, 592] on button "Send" at bounding box center [1268, 587] width 70 height 28
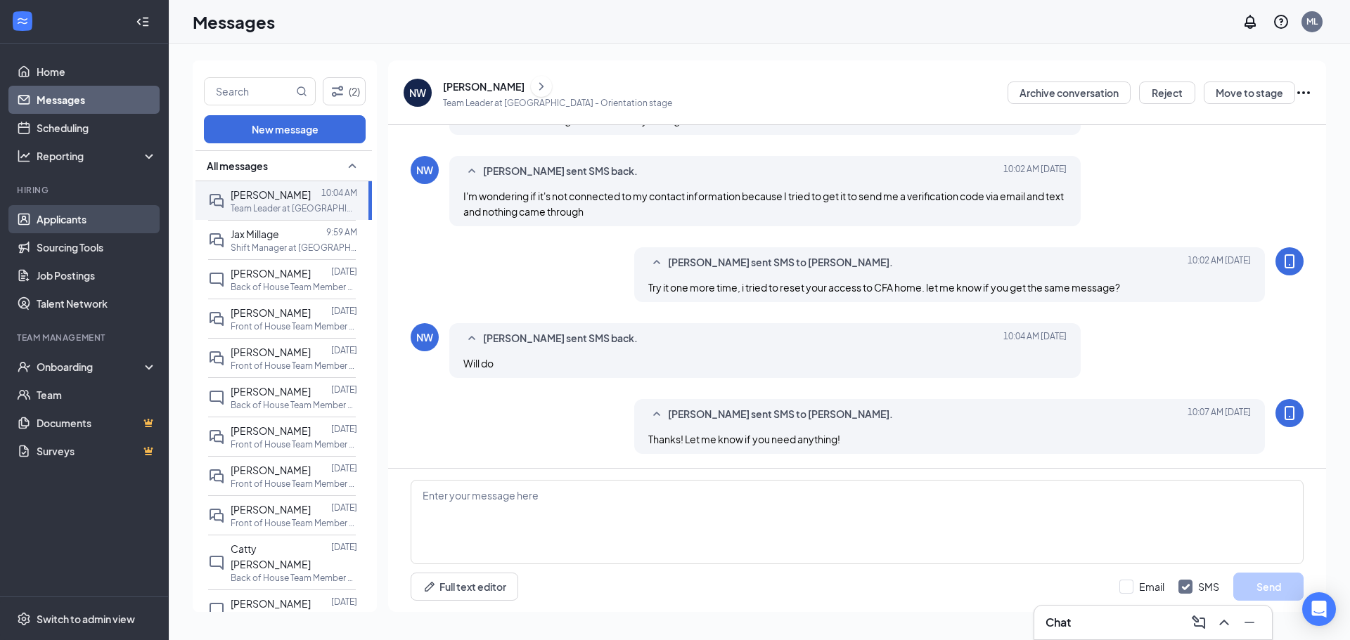
click at [124, 213] on link "Applicants" at bounding box center [97, 219] width 120 height 28
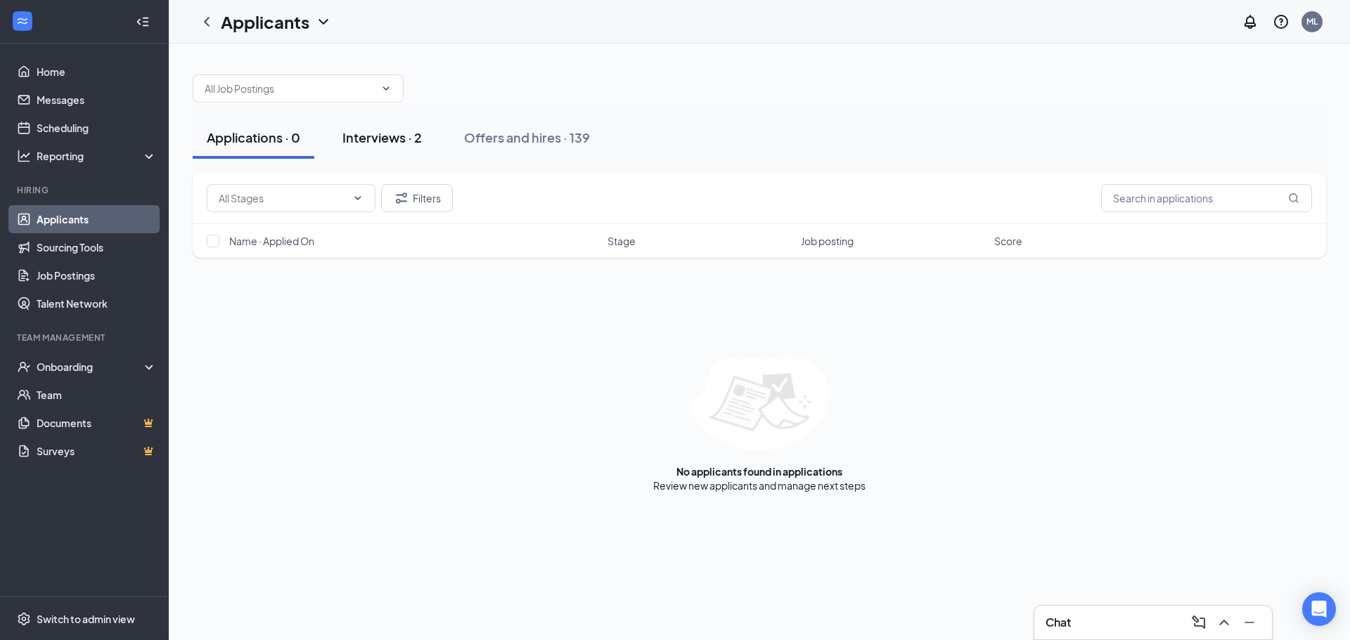
click at [400, 133] on div "Interviews · 2" at bounding box center [381, 138] width 79 height 18
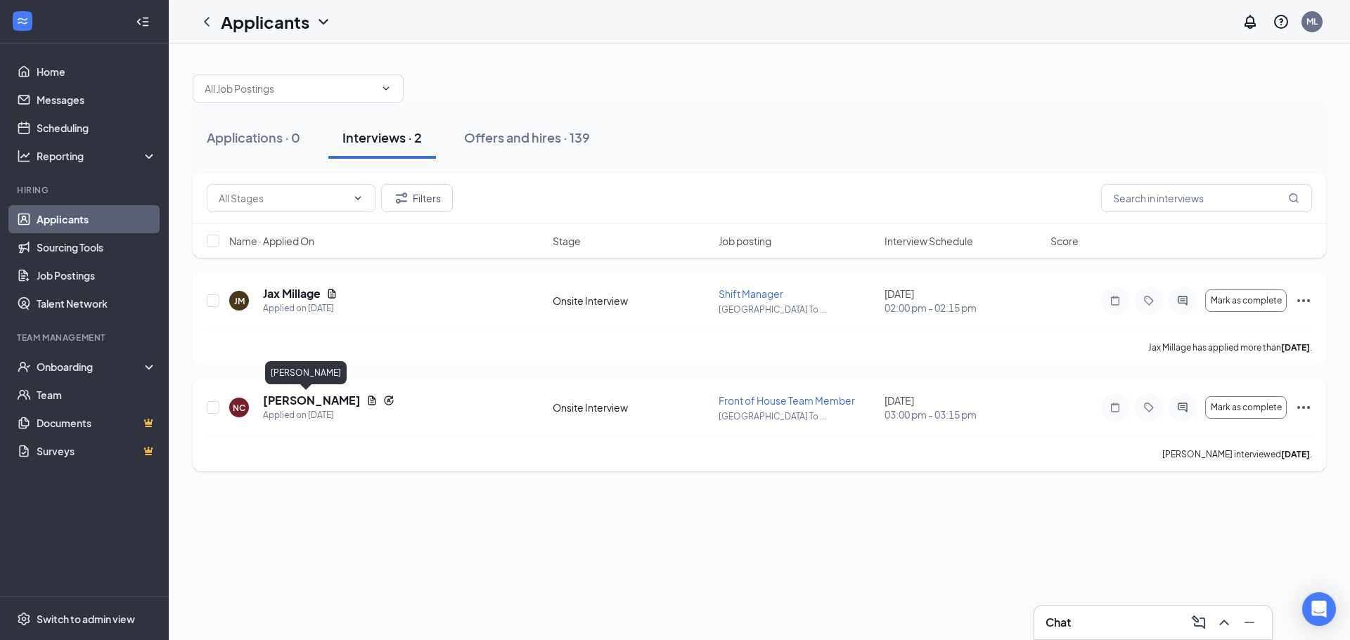
click at [281, 399] on h5 "Nolan Cox" at bounding box center [312, 400] width 98 height 15
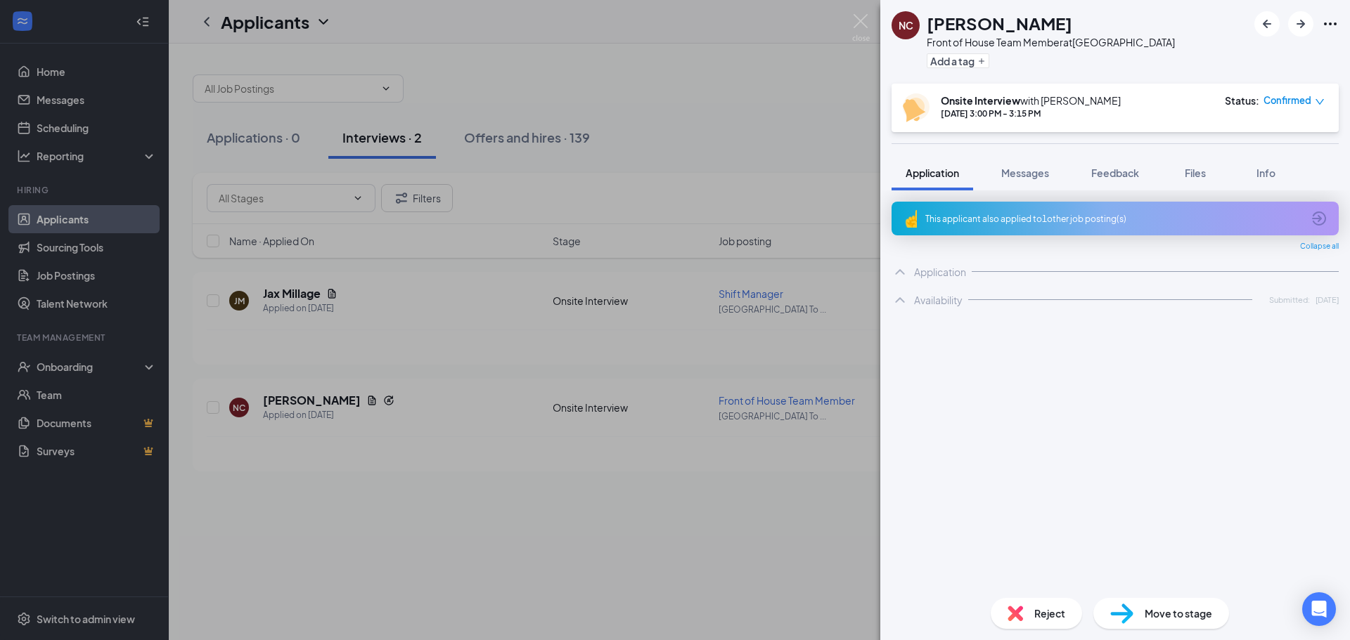
click at [1034, 608] on span "Reject" at bounding box center [1049, 613] width 31 height 15
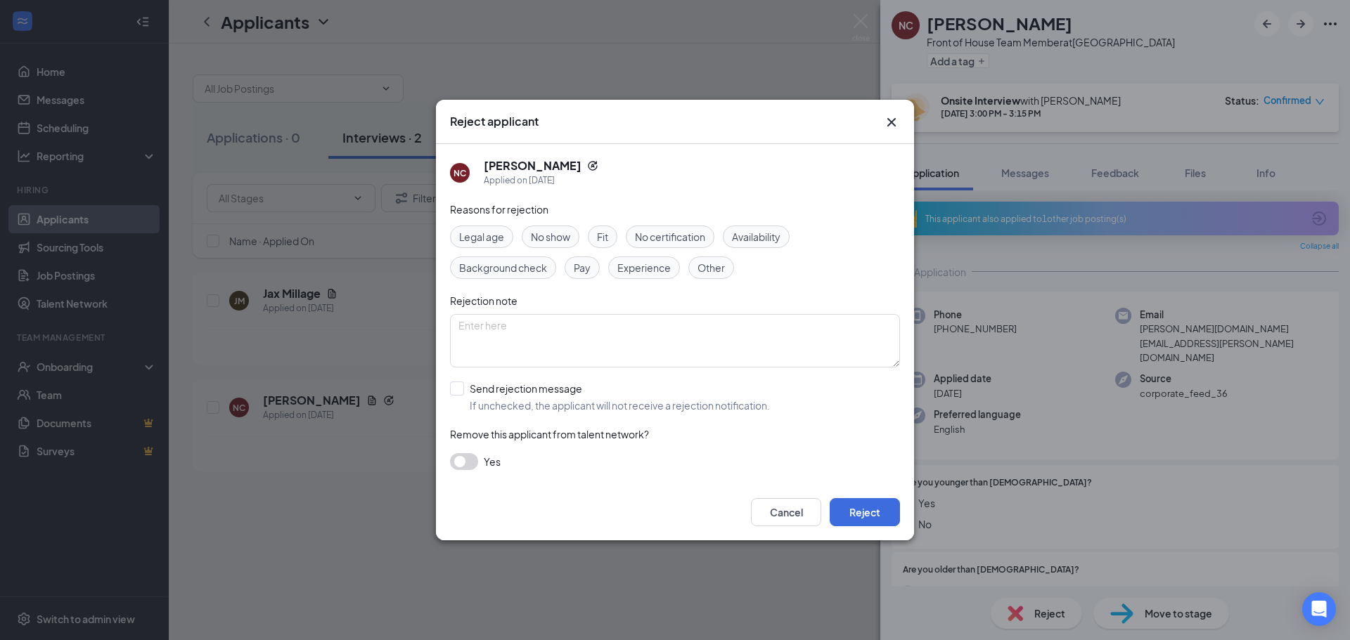
click at [683, 273] on div "Legal age No show Fit No certification Availability Background check Pay Experi…" at bounding box center [675, 252] width 450 height 53
click at [699, 283] on div "Reasons for rejection Legal age No show Fit No certification Availability Backg…" at bounding box center [675, 343] width 450 height 283
click at [502, 243] on span "Legal age" at bounding box center [481, 236] width 45 height 15
click at [531, 395] on input "Send rejection message If unchecked, the applicant will not receive a rejection…" at bounding box center [610, 397] width 320 height 31
checkbox input "true"
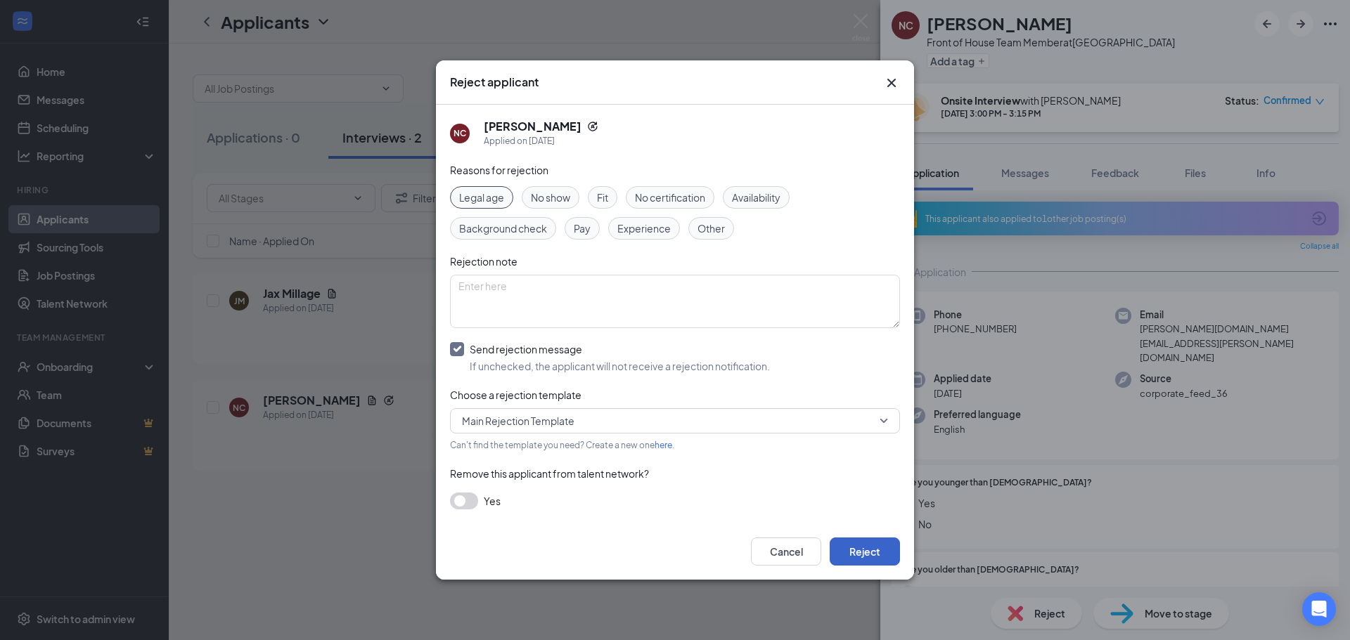
click at [848, 543] on button "Reject" at bounding box center [864, 552] width 70 height 28
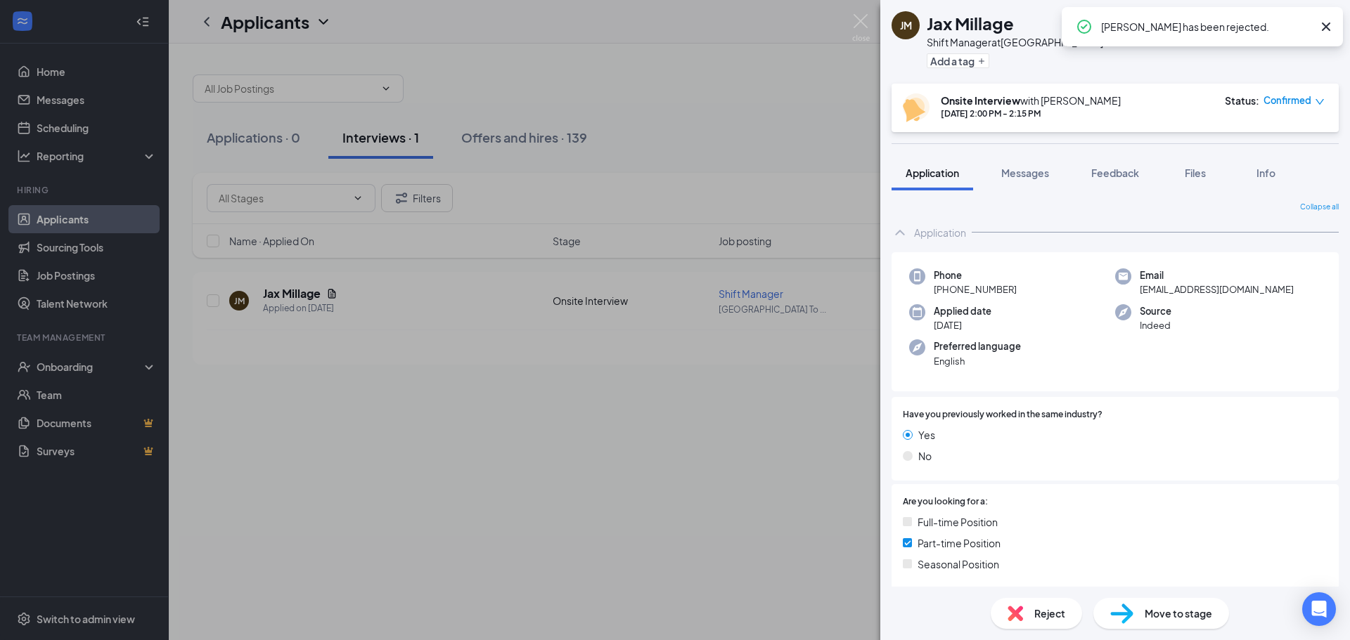
click at [323, 573] on div "JM Jax Millage Shift Manager at Highlands Ranch Town Center Add a tag Onsite In…" at bounding box center [675, 320] width 1350 height 640
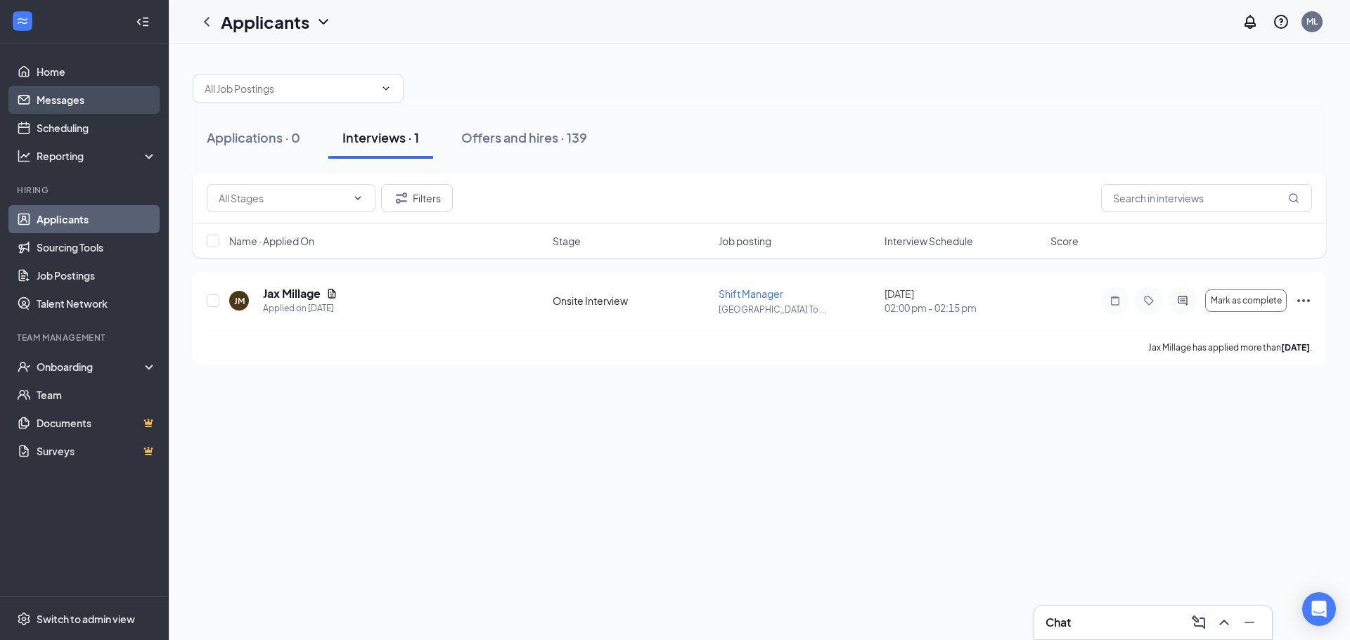
click at [72, 110] on link "Messages" at bounding box center [97, 100] width 120 height 28
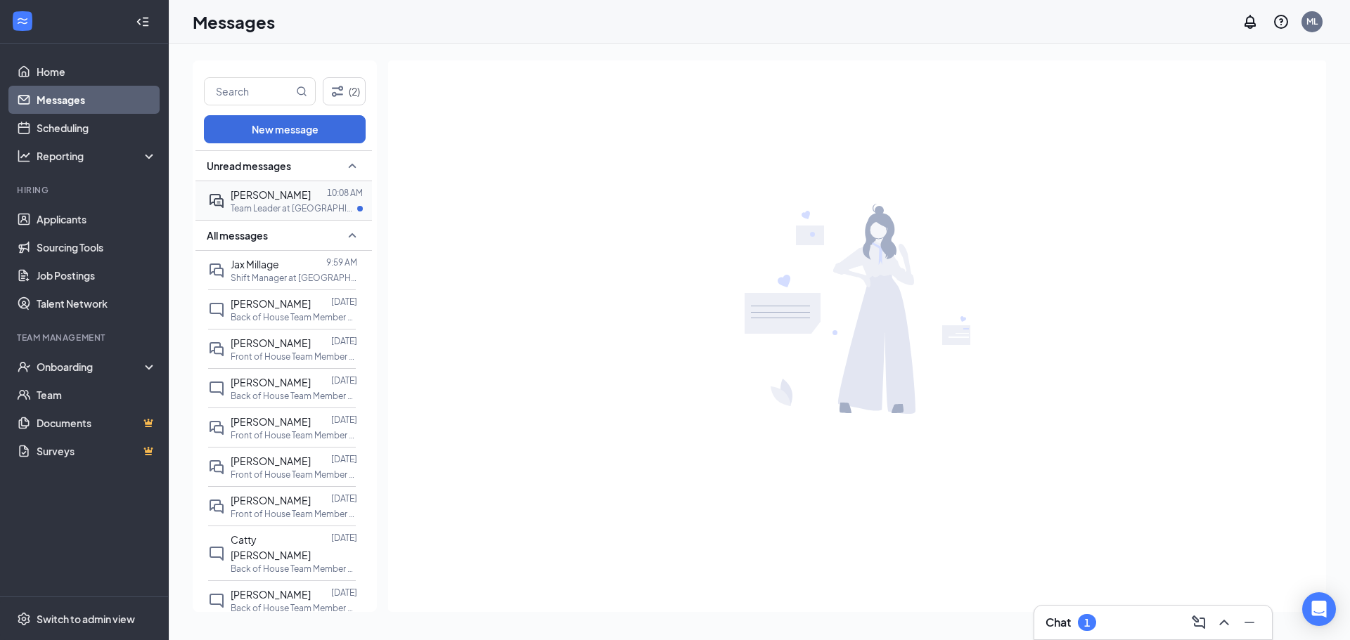
click at [311, 190] on div at bounding box center [319, 194] width 16 height 15
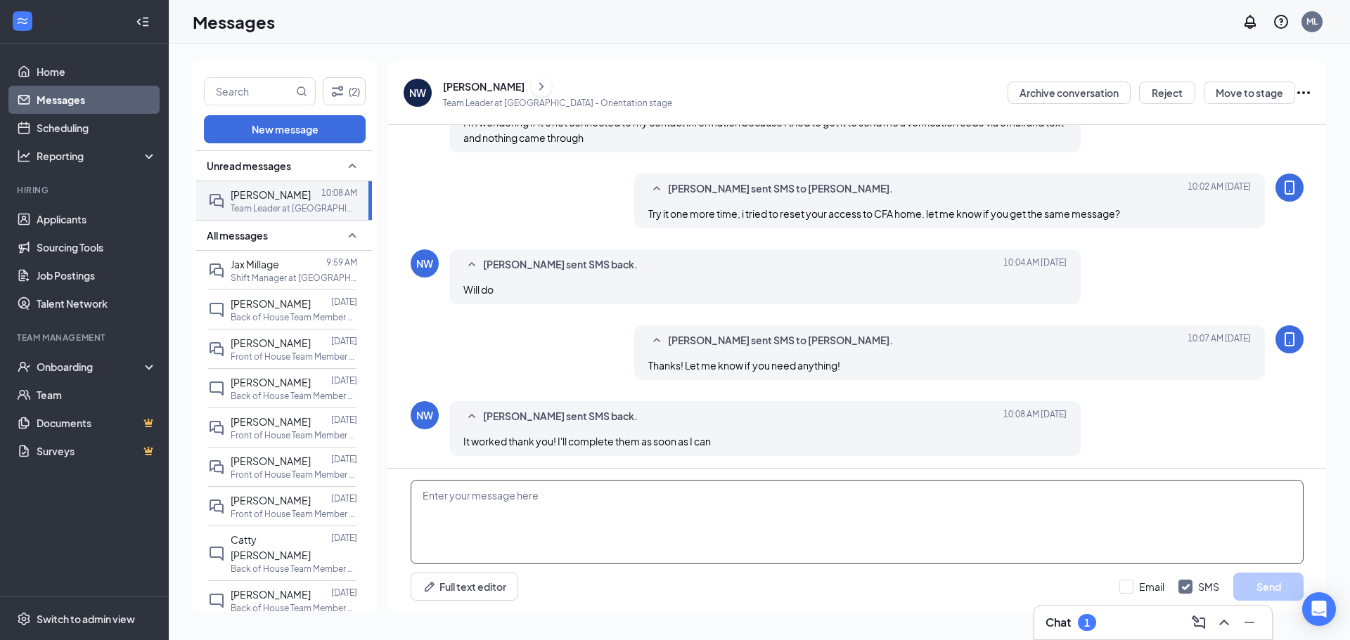
scroll to position [597, 0]
click at [685, 551] on textarea at bounding box center [856, 522] width 893 height 84
type textarea "Yay! Im so happy for you! If you need anything feel free to shoot me a text!"
click at [1277, 598] on button "Send" at bounding box center [1268, 587] width 70 height 28
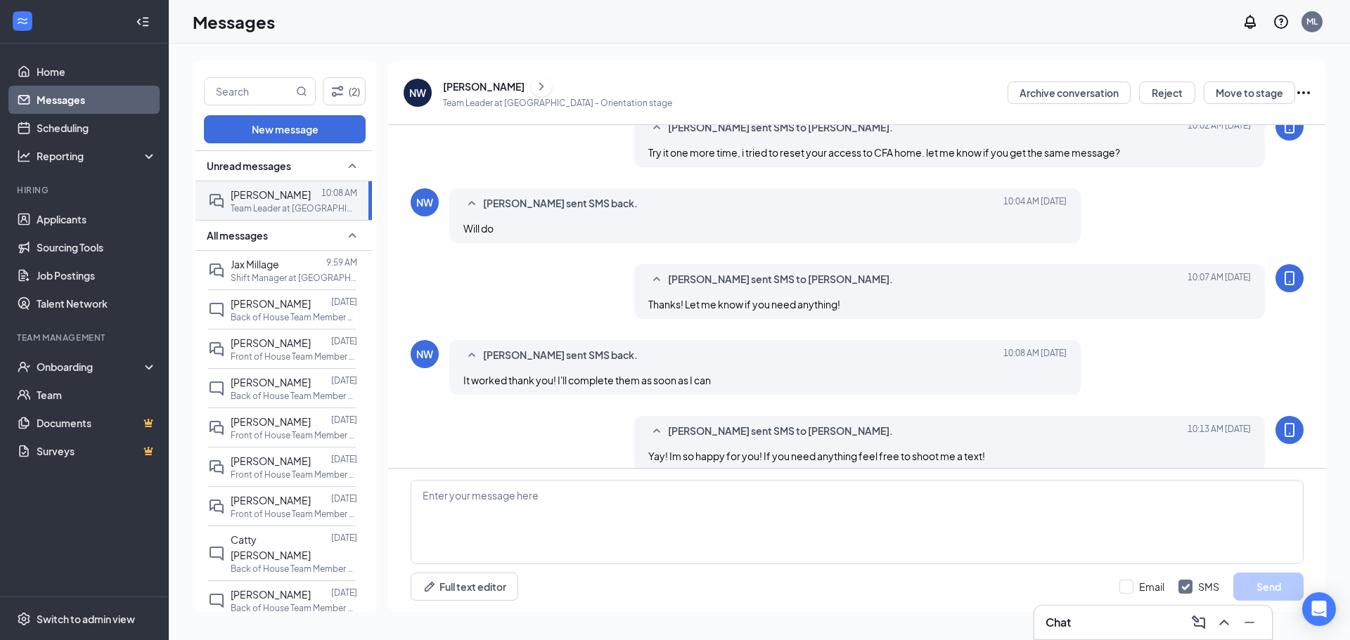
scroll to position [673, 0]
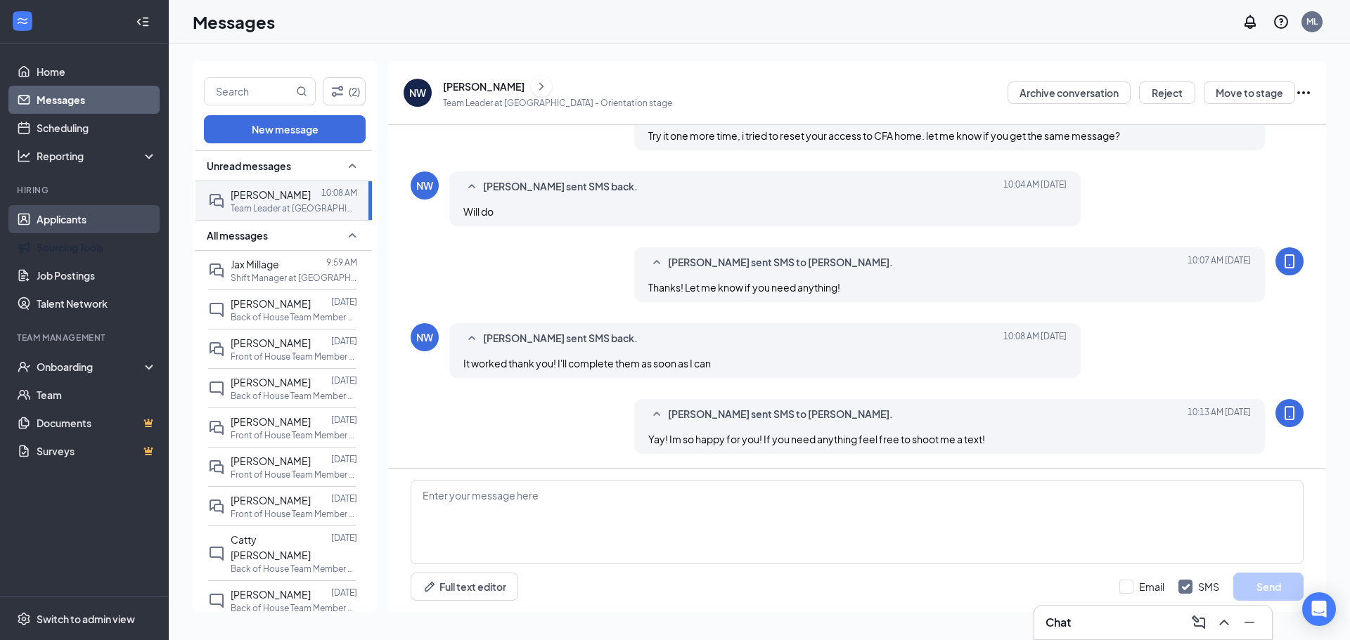
click at [131, 213] on link "Applicants" at bounding box center [97, 219] width 120 height 28
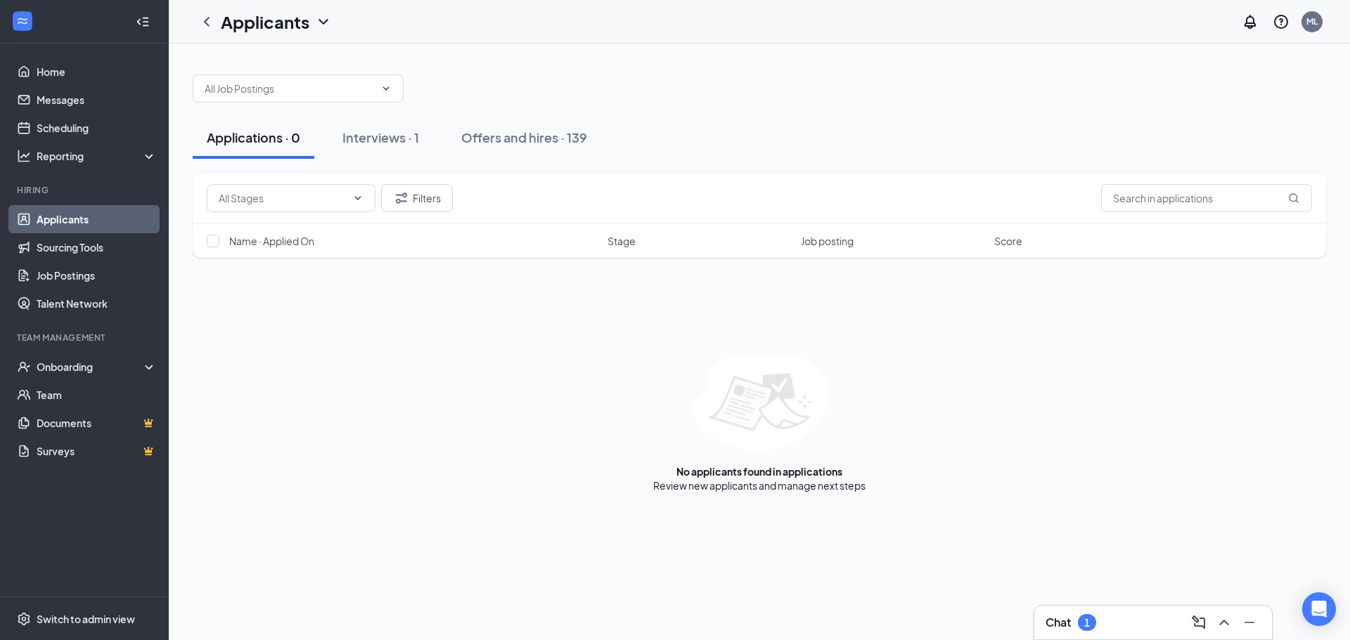
click at [406, 112] on div "Applications · 0 Interviews · 1 Offers and hires · 139" at bounding box center [759, 138] width 1133 height 70
click at [407, 153] on button "Interviews · 1" at bounding box center [380, 138] width 105 height 42
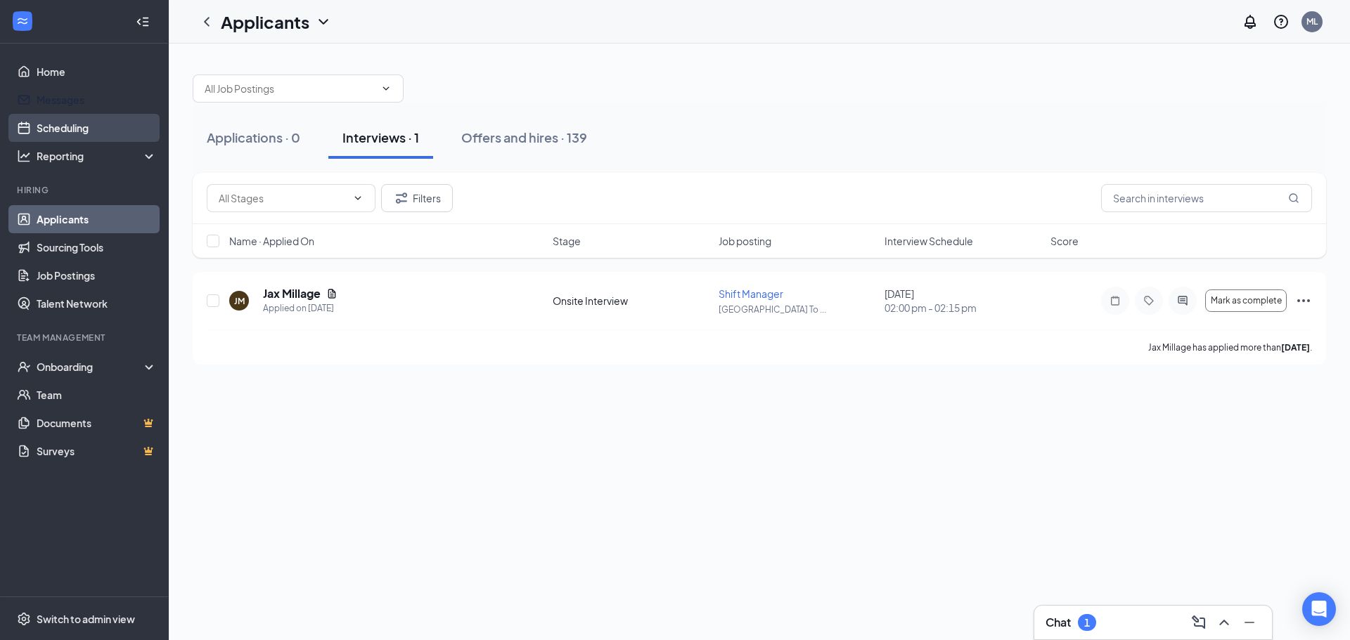
click at [82, 115] on link "Scheduling" at bounding box center [97, 128] width 120 height 28
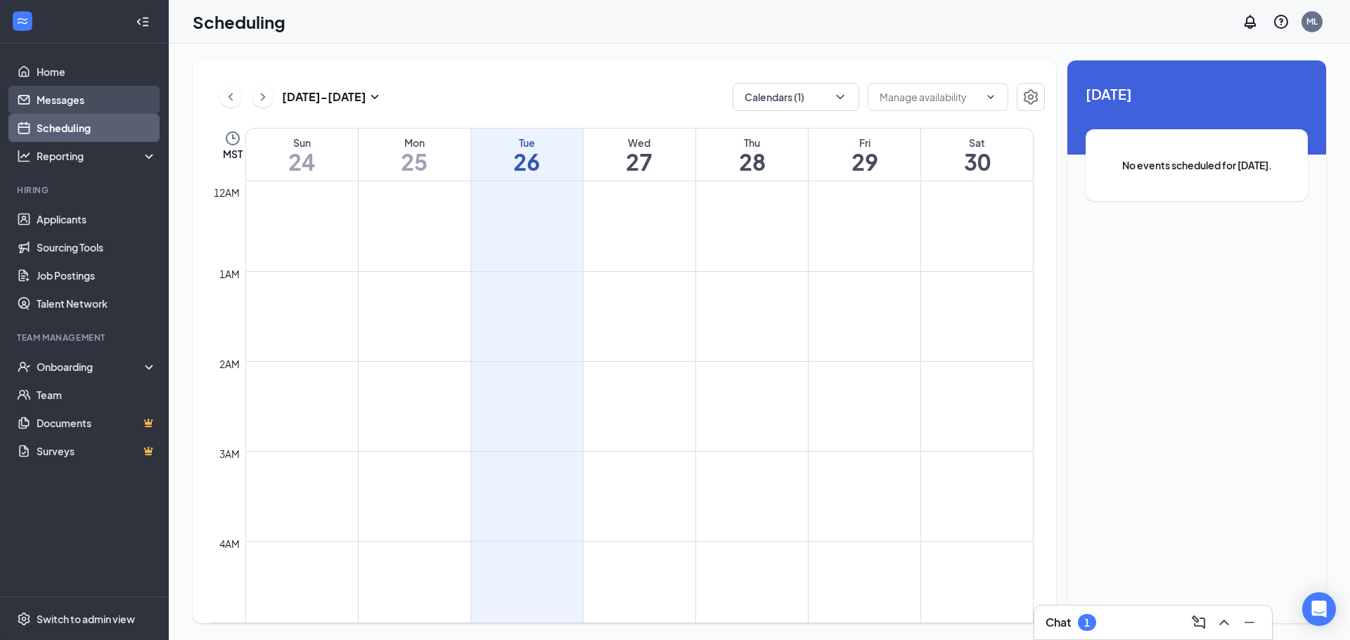
click at [88, 94] on link "Messages" at bounding box center [97, 100] width 120 height 28
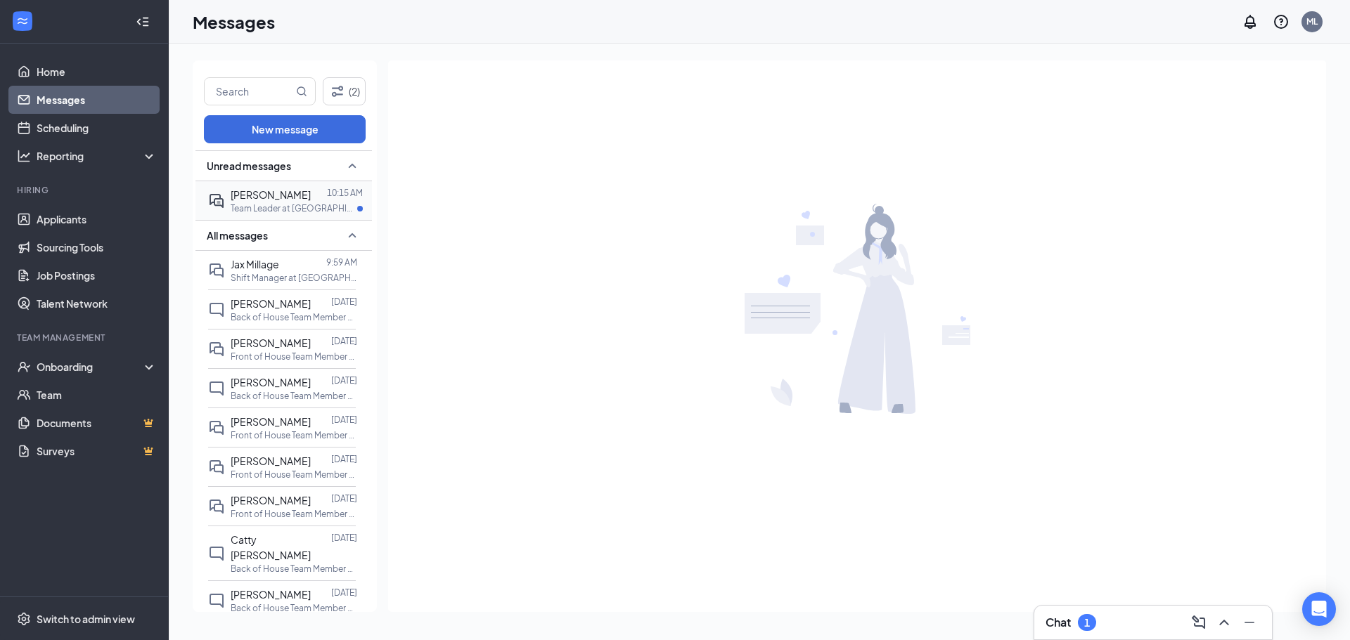
click at [311, 196] on div at bounding box center [319, 194] width 16 height 15
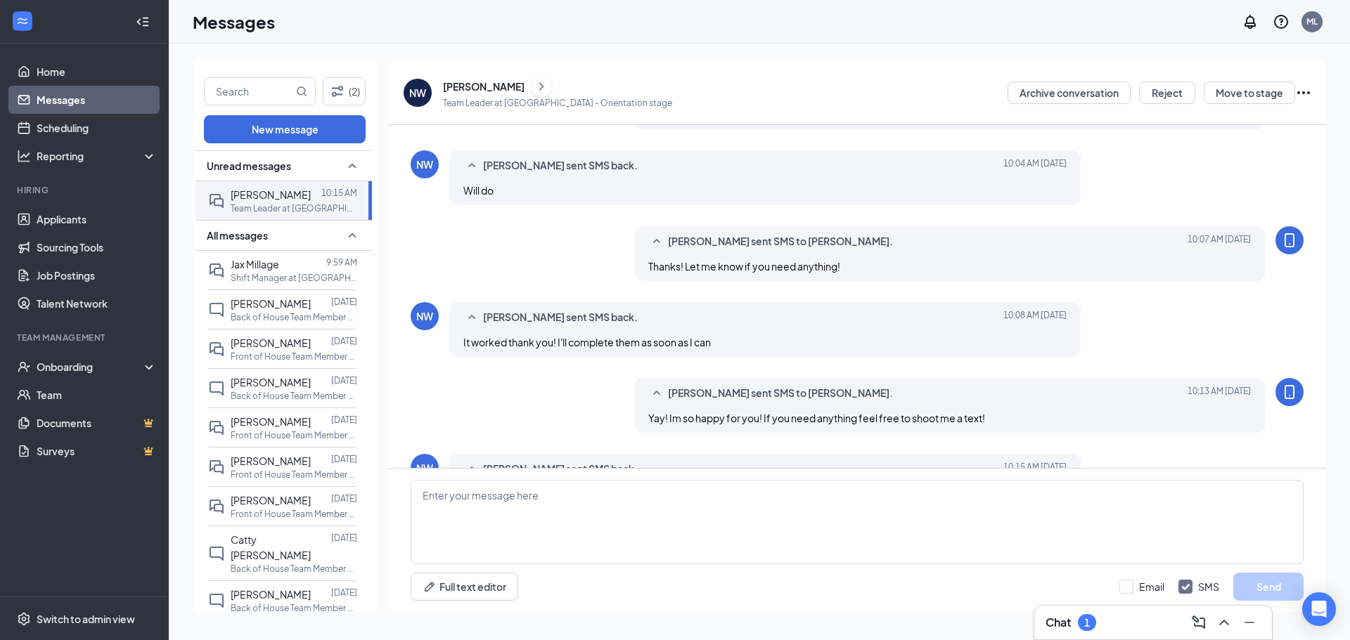
scroll to position [557, 0]
